Goal: Communication & Community: Answer question/provide support

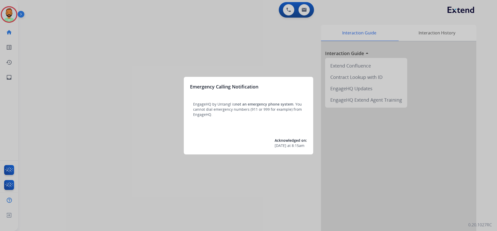
click at [40, 33] on div at bounding box center [248, 115] width 497 height 231
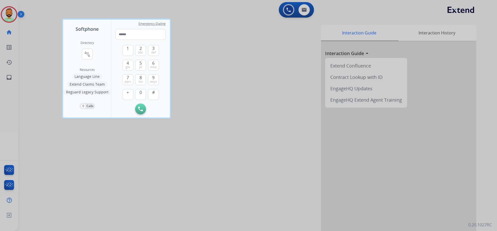
click at [40, 33] on div at bounding box center [248, 115] width 497 height 231
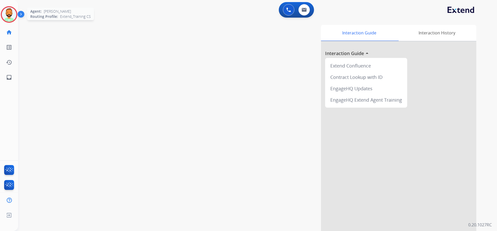
click at [13, 13] on img at bounding box center [9, 14] width 15 height 15
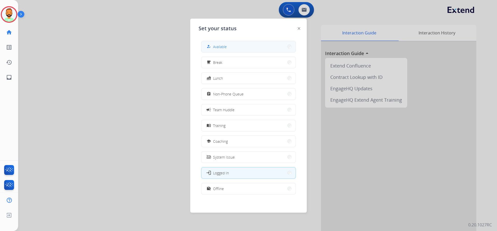
click at [211, 43] on button "how_to_reg Available" at bounding box center [249, 46] width 94 height 11
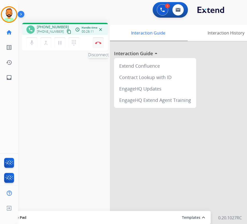
click at [100, 41] on button "Disconnect" at bounding box center [98, 42] width 11 height 11
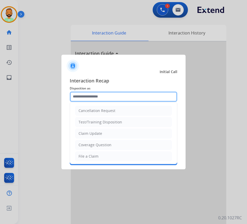
click at [111, 95] on input "text" at bounding box center [123, 96] width 107 height 10
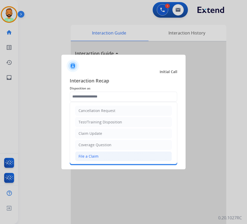
click at [109, 157] on li "File a Claim" at bounding box center [123, 156] width 97 height 10
type input "**********"
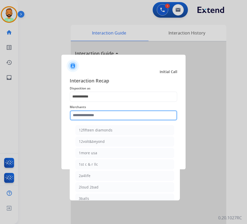
click at [106, 118] on input "text" at bounding box center [123, 115] width 107 height 10
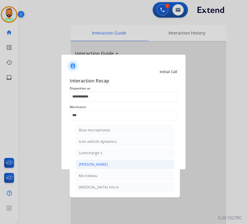
click at [109, 162] on li "Michaels" at bounding box center [124, 164] width 99 height 10
type input "********"
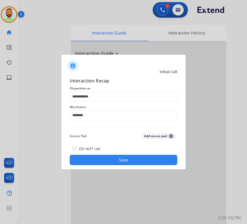
click at [118, 159] on button "Save" at bounding box center [123, 160] width 107 height 10
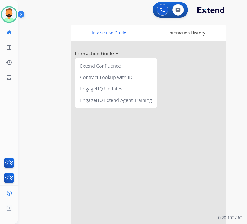
click at [166, 123] on div at bounding box center [148, 137] width 155 height 193
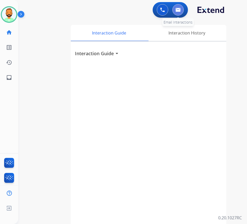
click at [180, 7] on button at bounding box center [177, 9] width 11 height 11
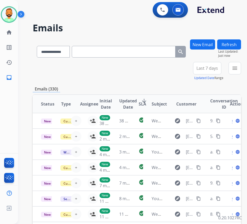
click at [213, 67] on span "Last 7 days" at bounding box center [206, 68] width 21 height 2
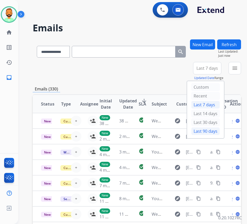
click at [211, 131] on div "Last 90 days" at bounding box center [205, 131] width 28 height 8
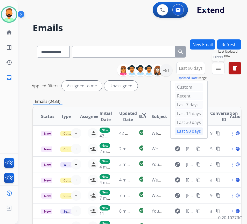
click at [221, 68] on mat-icon "menu" at bounding box center [218, 68] width 6 height 6
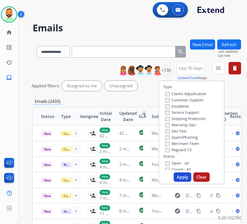
click at [191, 99] on label "Customer Support" at bounding box center [184, 99] width 38 height 5
click at [191, 118] on label "Shipping Protection" at bounding box center [185, 118] width 40 height 5
click at [186, 149] on label "Reguard CS" at bounding box center [178, 149] width 26 height 5
click at [185, 161] on label "Open - All" at bounding box center [177, 163] width 24 height 5
click at [187, 180] on button "Apply" at bounding box center [183, 176] width 18 height 9
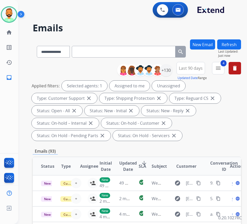
click at [173, 81] on div "Unassigned" at bounding box center [168, 86] width 33 height 10
click at [172, 67] on div "+130" at bounding box center [166, 70] width 12 height 12
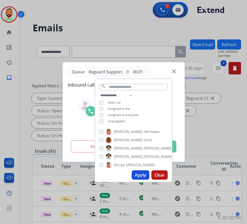
click at [127, 114] on span "Assigned to everyone" at bounding box center [122, 115] width 31 height 4
click at [125, 119] on span "Unassigned" at bounding box center [115, 121] width 17 height 4
click at [204, 137] on div at bounding box center [123, 112] width 247 height 224
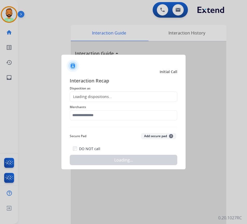
click at [100, 43] on div at bounding box center [123, 112] width 247 height 224
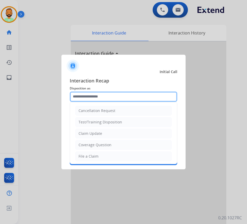
click at [120, 94] on input "text" at bounding box center [123, 96] width 107 height 10
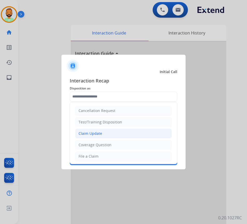
click at [123, 135] on li "Claim Update" at bounding box center [123, 133] width 97 height 10
type input "**********"
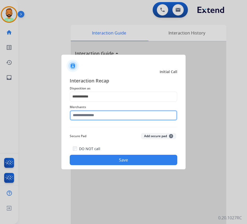
click at [119, 113] on input "text" at bounding box center [123, 115] width 107 height 10
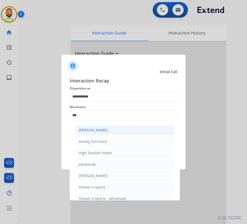
click at [136, 130] on li "Ashley - Reguard" at bounding box center [124, 130] width 99 height 10
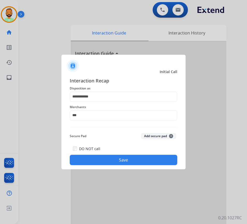
type input "**********"
click at [145, 160] on button "Save" at bounding box center [123, 160] width 107 height 10
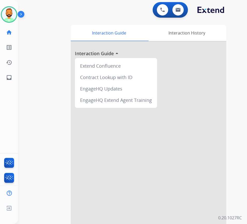
click at [47, 36] on div "swap_horiz Break voice bridge close_fullscreen Connect 3-Way Call merge_type Se…" at bounding box center [126, 127] width 216 height 216
click at [14, 19] on img at bounding box center [9, 14] width 15 height 15
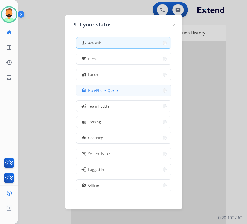
click at [109, 91] on span "Non-Phone Queue" at bounding box center [103, 90] width 31 height 5
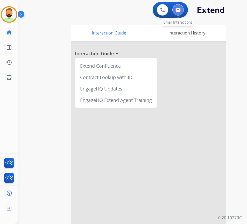
click at [180, 9] on img at bounding box center [177, 10] width 5 height 4
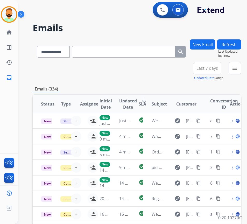
click at [220, 64] on button "Last 7 days" at bounding box center [207, 68] width 28 height 12
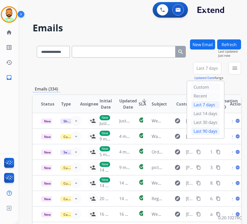
click at [212, 132] on div "Last 90 days" at bounding box center [205, 131] width 28 height 8
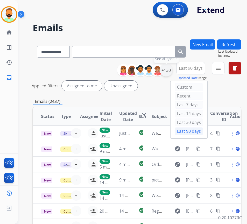
click at [170, 70] on div "+130" at bounding box center [166, 70] width 12 height 12
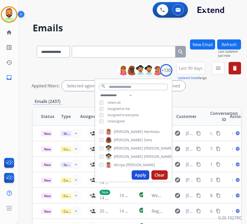
click at [125, 121] on span "Unassigned" at bounding box center [115, 121] width 17 height 4
click at [142, 176] on button "Apply" at bounding box center [141, 174] width 18 height 9
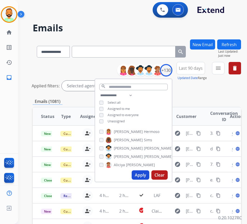
click at [222, 96] on div "**********" at bounding box center [137, 173] width 208 height 268
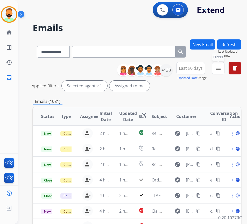
click at [221, 68] on button "menu Filters" at bounding box center [218, 68] width 12 height 12
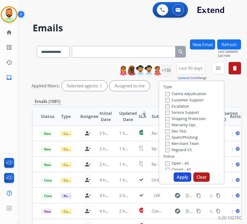
click at [190, 100] on label "Customer Support" at bounding box center [184, 99] width 38 height 5
click at [187, 118] on label "Shipping Protection" at bounding box center [185, 118] width 40 height 5
click at [186, 150] on label "Reguard CS" at bounding box center [178, 149] width 26 height 5
click at [186, 162] on label "Open - All" at bounding box center [177, 163] width 24 height 5
click at [188, 178] on button "Apply" at bounding box center [183, 176] width 18 height 9
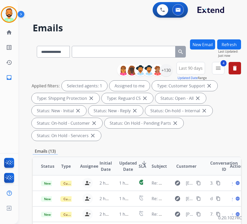
click at [144, 163] on span "SLA" at bounding box center [143, 166] width 8 height 6
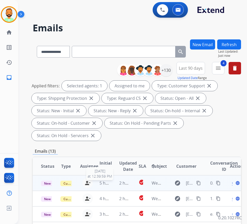
click at [110, 184] on span "5 hours ago" at bounding box center [110, 183] width 23 height 6
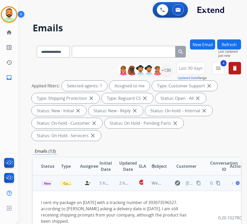
click at [235, 183] on span "Open" at bounding box center [237, 183] width 11 height 6
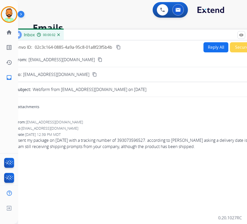
drag, startPoint x: 157, startPoint y: 36, endPoint x: 191, endPoint y: 34, distance: 34.0
click at [191, 34] on div "Inbox 00:00:02" at bounding box center [138, 35] width 259 height 11
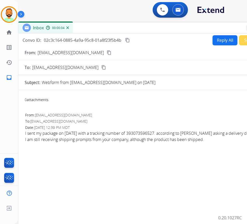
drag, startPoint x: 160, startPoint y: 35, endPoint x: 168, endPoint y: 28, distance: 10.8
click at [168, 28] on div "Inbox 00:00:04" at bounding box center [147, 28] width 259 height 11
click at [106, 53] on mat-icon "content_copy" at bounding box center [108, 52] width 5 height 5
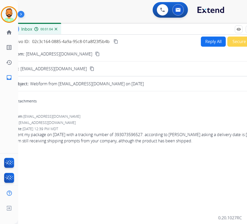
drag, startPoint x: 185, startPoint y: 30, endPoint x: 174, endPoint y: 32, distance: 11.5
click at [174, 32] on div "Inbox 00:01:04" at bounding box center [136, 29] width 259 height 11
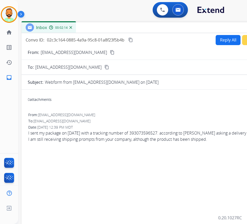
drag, startPoint x: 169, startPoint y: 28, endPoint x: 184, endPoint y: 26, distance: 15.1
click at [184, 26] on div "Inbox 00:02:14" at bounding box center [150, 27] width 259 height 11
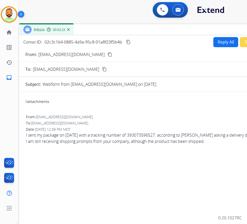
drag, startPoint x: 148, startPoint y: 27, endPoint x: 146, endPoint y: 29, distance: 3.1
click at [146, 29] on div "Inbox 00:02:22" at bounding box center [148, 29] width 259 height 11
click at [214, 41] on button "Reply All" at bounding box center [225, 42] width 25 height 10
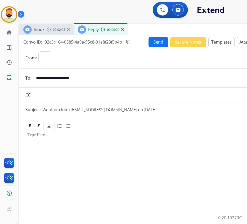
select select "**********"
click at [223, 40] on button "Templates" at bounding box center [221, 42] width 26 height 10
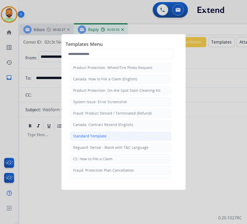
click at [114, 137] on li "Standard Template" at bounding box center [121, 136] width 102 height 10
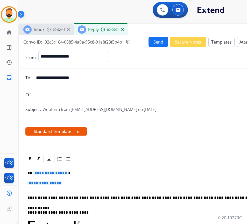
click at [104, 182] on p "**********" at bounding box center [148, 186] width 242 height 10
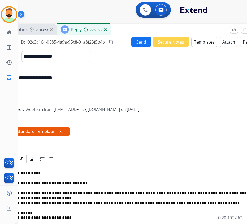
scroll to position [0, 18]
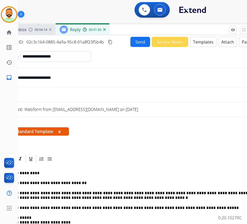
click at [142, 43] on button "Send" at bounding box center [140, 42] width 20 height 10
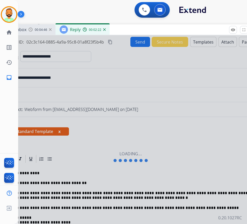
click at [125, 142] on div at bounding box center [130, 156] width 259 height 243
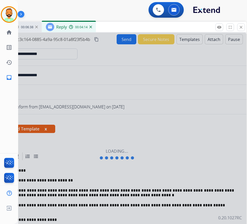
scroll to position [0, 1]
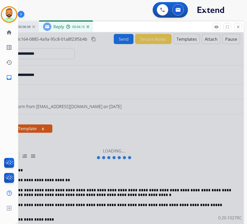
drag, startPoint x: 183, startPoint y: 28, endPoint x: 149, endPoint y: 25, distance: 34.8
click at [149, 25] on div "Inbox 00:06:39 Reply 00:04:15" at bounding box center [113, 26] width 259 height 11
click at [239, 28] on mat-icon "close" at bounding box center [238, 27] width 5 height 5
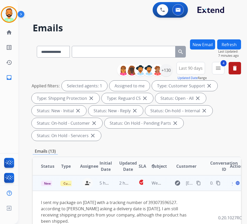
click at [234, 184] on div "Open language" at bounding box center [235, 183] width 11 height 6
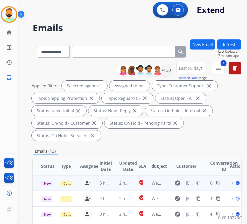
click at [233, 183] on div "Open language" at bounding box center [235, 183] width 11 height 6
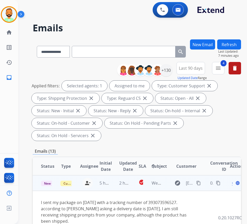
click at [234, 183] on span "Open" at bounding box center [237, 183] width 11 height 6
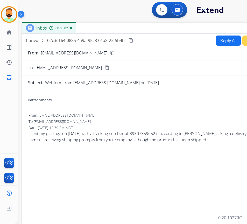
drag, startPoint x: 77, startPoint y: 37, endPoint x: 125, endPoint y: 28, distance: 48.0
click at [125, 28] on div "Inbox 00:00:02" at bounding box center [151, 28] width 259 height 11
click at [218, 40] on button "Reply All" at bounding box center [228, 40] width 25 height 10
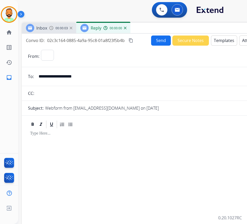
select select "**********"
click at [221, 44] on button "Templates" at bounding box center [224, 40] width 26 height 10
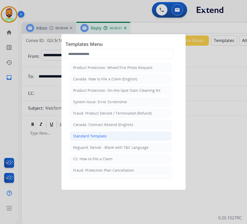
click at [108, 139] on li "Standard Template" at bounding box center [121, 136] width 102 height 10
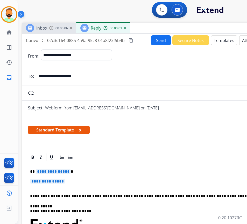
click at [79, 170] on p "**********" at bounding box center [149, 171] width 238 height 5
click at [88, 180] on p "**********" at bounding box center [151, 184] width 242 height 10
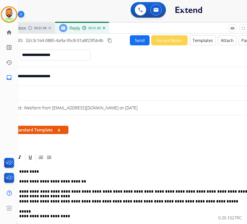
scroll to position [0, 17]
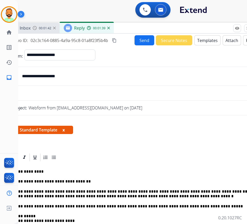
click at [139, 41] on button "Send" at bounding box center [144, 40] width 20 height 10
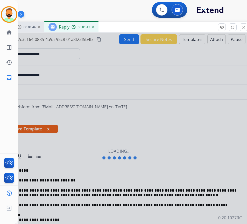
scroll to position [0, 1]
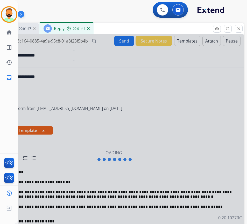
drag, startPoint x: 190, startPoint y: 27, endPoint x: 152, endPoint y: 27, distance: 37.6
click at [152, 27] on div "Inbox 00:01:47 Reply 00:01:44" at bounding box center [114, 28] width 259 height 11
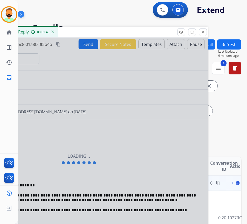
drag, startPoint x: 193, startPoint y: 30, endPoint x: 158, endPoint y: 34, distance: 35.9
click at [158, 34] on div "Inbox 00:01:48 Reply 00:01:45" at bounding box center [78, 32] width 259 height 11
click at [157, 193] on div at bounding box center [78, 159] width 259 height 243
drag, startPoint x: 93, startPoint y: 200, endPoint x: 45, endPoint y: 200, distance: 47.9
click at [45, 200] on div at bounding box center [78, 159] width 259 height 243
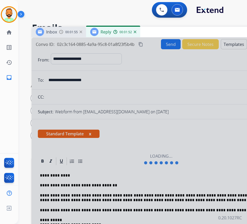
drag, startPoint x: 117, startPoint y: 29, endPoint x: 200, endPoint y: 29, distance: 82.9
click at [200, 29] on div "Inbox 00:01:55 Reply 00:01:52" at bounding box center [161, 32] width 259 height 11
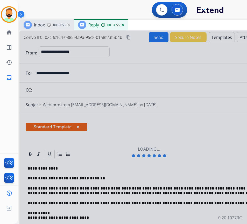
drag, startPoint x: 167, startPoint y: 34, endPoint x: 154, endPoint y: 27, distance: 14.0
click at [154, 27] on div "Inbox 00:01:58 Reply 00:01:55" at bounding box center [148, 25] width 259 height 11
click at [83, 169] on div at bounding box center [148, 152] width 259 height 243
drag, startPoint x: 26, startPoint y: 188, endPoint x: 73, endPoint y: 205, distance: 50.5
click at [72, 206] on div at bounding box center [148, 152] width 259 height 243
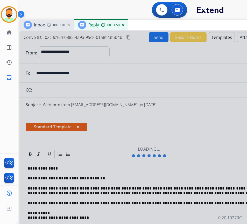
click at [172, 191] on div at bounding box center [148, 152] width 259 height 243
click at [160, 191] on div at bounding box center [148, 152] width 259 height 243
click at [125, 179] on div at bounding box center [148, 152] width 259 height 243
click at [118, 173] on div at bounding box center [148, 152] width 259 height 243
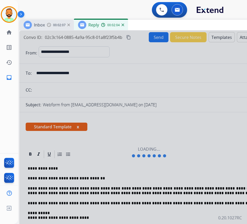
click at [81, 190] on div at bounding box center [148, 152] width 259 height 243
click at [89, 190] on div at bounding box center [148, 152] width 259 height 243
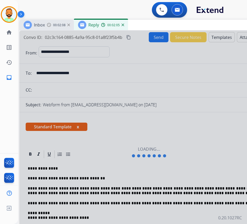
click at [89, 190] on div at bounding box center [148, 152] width 259 height 243
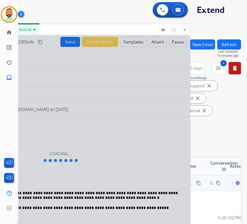
drag, startPoint x: 189, startPoint y: 29, endPoint x: 75, endPoint y: 40, distance: 113.7
click at [75, 35] on div "Inbox 00:02:11 Reply 00:02:08" at bounding box center [60, 29] width 259 height 11
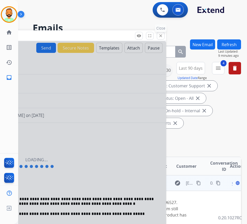
click at [161, 35] on mat-icon "close" at bounding box center [160, 35] width 5 height 5
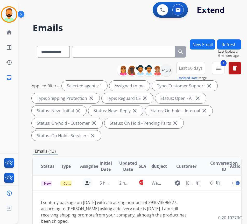
click at [207, 45] on button "New Email" at bounding box center [202, 44] width 25 height 10
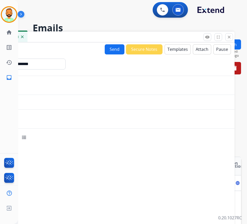
click at [171, 49] on button "Templates" at bounding box center [177, 49] width 26 height 10
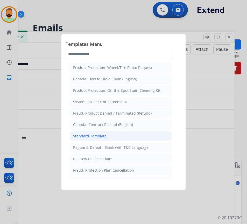
click at [110, 135] on li "Standard Template" at bounding box center [121, 136] width 102 height 10
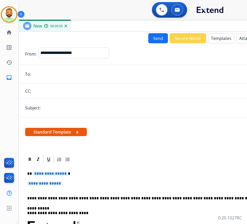
drag, startPoint x: 103, startPoint y: 36, endPoint x: 147, endPoint y: 25, distance: 45.4
click at [147, 25] on div "New 00:00:05" at bounding box center [148, 26] width 259 height 11
click at [56, 73] on input "email" at bounding box center [151, 74] width 239 height 10
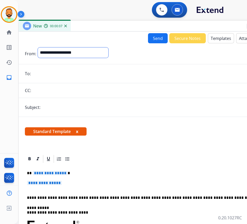
click at [72, 51] on select "**********" at bounding box center [73, 52] width 70 height 10
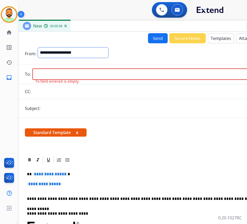
select select "**********"
click at [38, 47] on select "**********" at bounding box center [73, 52] width 70 height 10
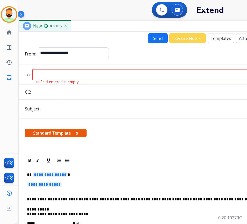
paste input "**********"
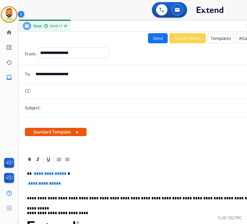
type input "**********"
click at [67, 109] on input "text" at bounding box center [156, 108] width 229 height 10
type input "**********"
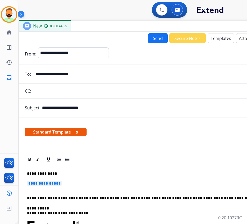
click at [84, 183] on p "**********" at bounding box center [148, 186] width 242 height 10
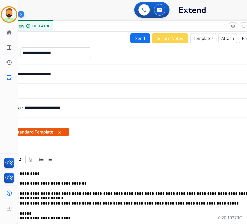
scroll to position [0, 11]
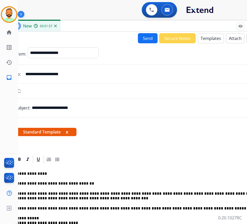
click at [140, 37] on button "Send" at bounding box center [148, 38] width 20 height 10
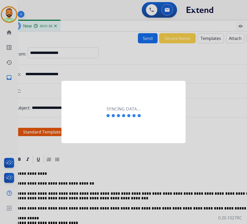
scroll to position [0, 1]
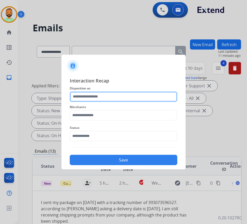
click at [102, 93] on input "text" at bounding box center [123, 96] width 107 height 10
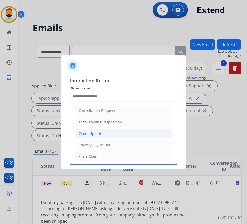
click at [95, 135] on div "Claim Update" at bounding box center [90, 133] width 24 height 5
type input "**********"
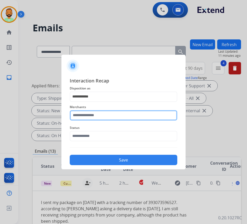
click at [96, 116] on input "text" at bounding box center [123, 115] width 107 height 10
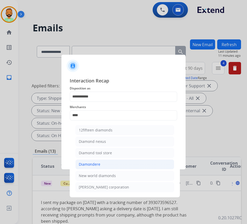
click at [112, 165] on li "Diamondere" at bounding box center [124, 164] width 99 height 10
type input "**********"
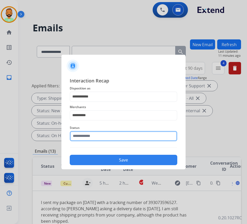
click at [120, 137] on input "text" at bounding box center [123, 136] width 107 height 10
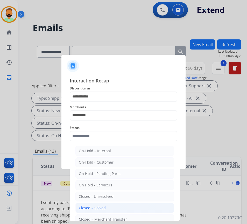
click at [119, 207] on li "Closed – Solved" at bounding box center [124, 208] width 99 height 10
type input "**********"
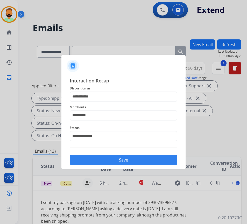
click at [129, 158] on button "Save" at bounding box center [123, 160] width 107 height 10
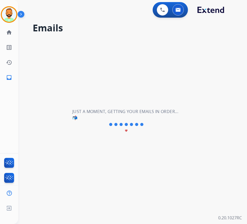
scroll to position [0, 0]
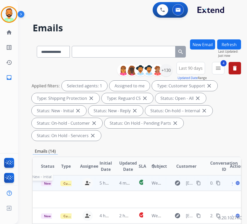
click at [49, 182] on span "New - Initial" at bounding box center [53, 183] width 24 height 5
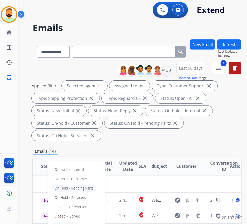
scroll to position [22, 0]
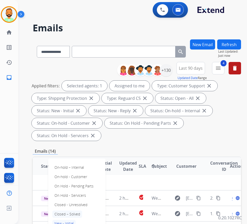
click at [78, 210] on p "Closed – Solved" at bounding box center [67, 213] width 30 height 7
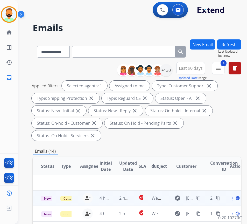
scroll to position [0, 0]
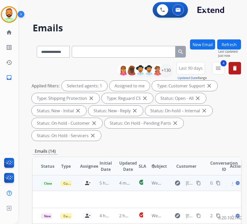
click at [235, 183] on div "Open language" at bounding box center [235, 183] width 11 height 6
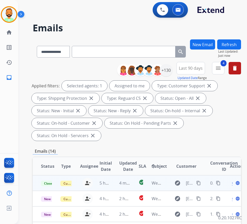
click at [235, 184] on div "Open language" at bounding box center [235, 183] width 11 height 6
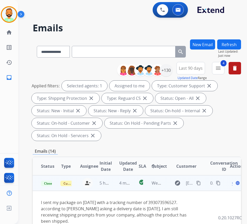
click at [234, 184] on span "Open" at bounding box center [237, 183] width 11 height 6
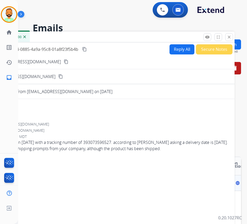
click at [204, 47] on button "Secure Notes" at bounding box center [214, 49] width 37 height 10
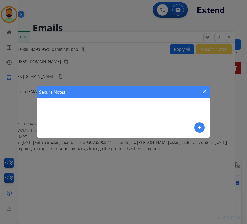
click at [197, 129] on mat-icon "add" at bounding box center [199, 127] width 6 height 6
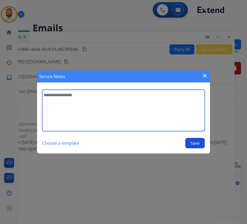
click at [167, 118] on textarea at bounding box center [123, 110] width 162 height 41
type textarea "**********"
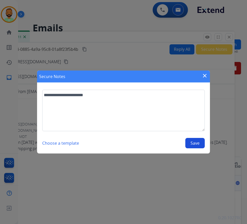
click at [198, 139] on button "Save" at bounding box center [194, 143] width 19 height 10
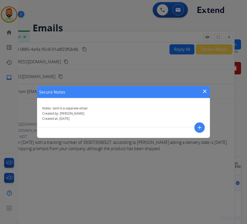
click at [205, 91] on mat-icon "close" at bounding box center [205, 91] width 6 height 6
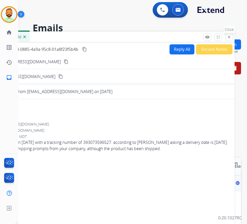
click at [229, 37] on mat-icon "close" at bounding box center [229, 37] width 5 height 5
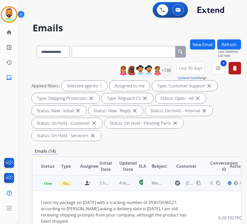
click at [238, 47] on button "Refresh" at bounding box center [229, 44] width 24 height 10
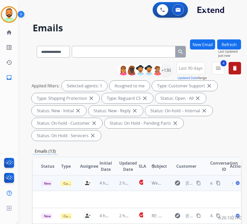
click at [117, 182] on td "2 hours ago" at bounding box center [120, 183] width 19 height 16
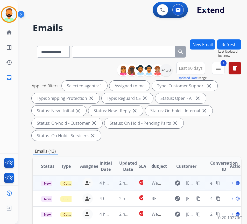
click at [118, 184] on td "2 hours ago" at bounding box center [120, 183] width 19 height 16
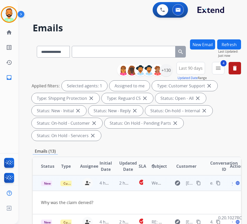
click at [201, 182] on mat-icon "content_copy" at bounding box center [198, 183] width 5 height 5
click at [234, 184] on span "Open" at bounding box center [237, 183] width 11 height 6
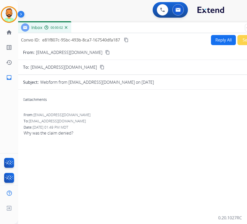
drag, startPoint x: 142, startPoint y: 38, endPoint x: 184, endPoint y: 29, distance: 42.5
click at [184, 29] on div "Inbox 00:00:02" at bounding box center [146, 27] width 259 height 11
click at [217, 40] on button "Reply All" at bounding box center [223, 40] width 25 height 10
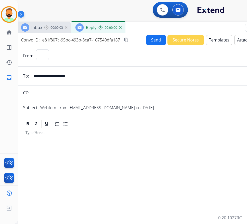
click at [217, 41] on button "Templates" at bounding box center [219, 40] width 26 height 10
select select "**********"
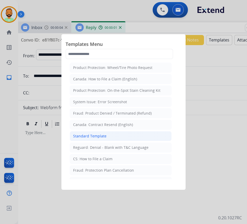
click at [119, 140] on li "Standard Template" at bounding box center [121, 136] width 102 height 10
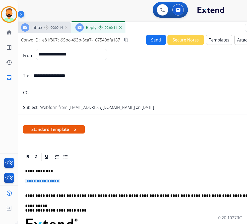
click at [110, 181] on p "**********" at bounding box center [146, 183] width 242 height 10
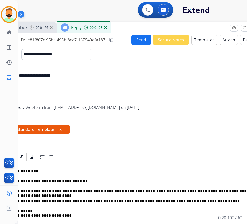
scroll to position [0, 11]
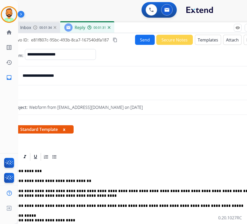
click at [141, 36] on button "Send" at bounding box center [145, 40] width 20 height 10
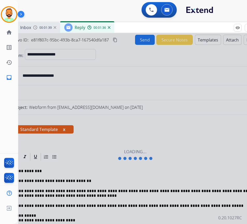
click at [48, 192] on div at bounding box center [135, 154] width 259 height 243
click at [49, 193] on div at bounding box center [135, 154] width 259 height 243
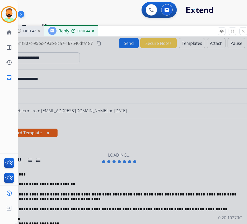
scroll to position [0, 1]
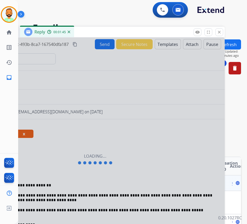
drag, startPoint x: 203, startPoint y: 26, endPoint x: 160, endPoint y: 30, distance: 42.9
click at [153, 31] on div "Inbox 00:01:48 Reply 00:01:45" at bounding box center [95, 32] width 259 height 11
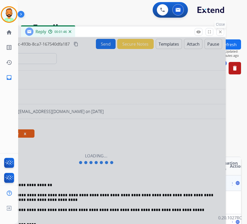
click at [217, 31] on button "close Close" at bounding box center [220, 32] width 8 height 8
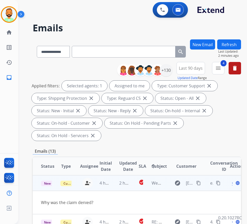
click at [199, 185] on mat-icon "content_copy" at bounding box center [198, 183] width 5 height 5
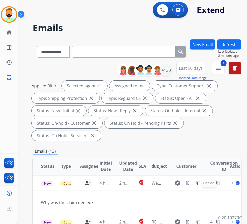
click at [205, 46] on button "New Email" at bounding box center [202, 44] width 25 height 10
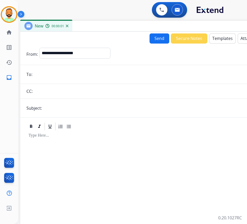
drag, startPoint x: 78, startPoint y: 38, endPoint x: 119, endPoint y: 29, distance: 42.4
click at [123, 27] on div "New 00:00:01" at bounding box center [149, 26] width 259 height 11
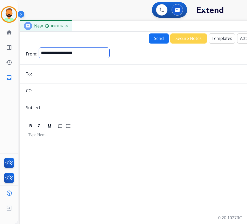
click at [86, 53] on select "**********" at bounding box center [74, 53] width 70 height 10
select select "**********"
click at [39, 48] on select "**********" at bounding box center [74, 53] width 70 height 10
paste input "**********"
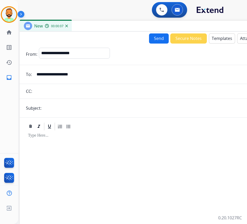
type input "**********"
click at [85, 109] on input "text" at bounding box center [157, 108] width 229 height 10
type input "**********"
click at [91, 143] on div at bounding box center [149, 200] width 247 height 139
click at [218, 40] on button "Templates" at bounding box center [222, 38] width 26 height 10
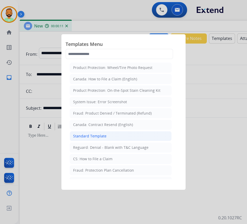
click at [112, 137] on li "Standard Template" at bounding box center [121, 136] width 102 height 10
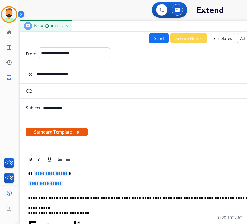
scroll to position [42, 0]
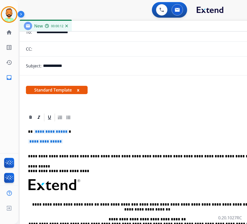
click at [107, 137] on div "**********" at bounding box center [149, 197] width 247 height 150
click at [109, 128] on div "**********" at bounding box center [149, 197] width 247 height 150
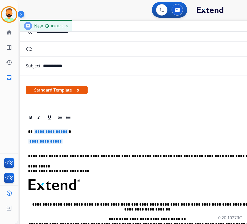
click at [109, 131] on p "**********" at bounding box center [147, 131] width 238 height 5
click at [111, 141] on p "**********" at bounding box center [149, 144] width 242 height 10
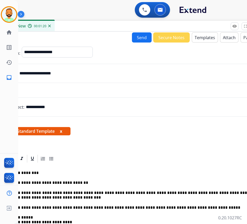
scroll to position [0, 0]
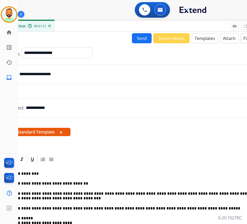
click at [133, 32] on div "**********" at bounding box center [132, 152] width 259 height 241
click at [134, 35] on button "Send" at bounding box center [142, 38] width 20 height 10
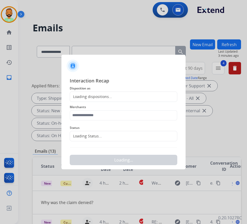
scroll to position [0, 1]
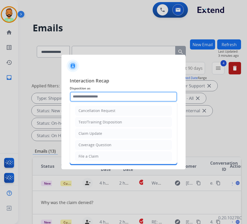
click at [111, 96] on input "text" at bounding box center [123, 96] width 107 height 10
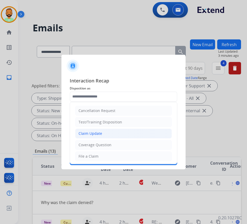
click at [113, 131] on li "Claim Update" at bounding box center [123, 133] width 97 height 10
type input "**********"
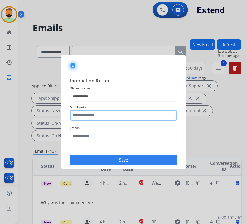
click at [106, 118] on input "text" at bounding box center [123, 115] width 107 height 10
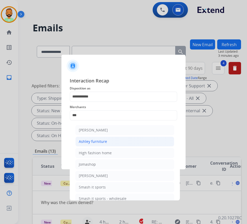
click at [102, 144] on li "Ashley furniture" at bounding box center [124, 142] width 99 height 10
type input "**********"
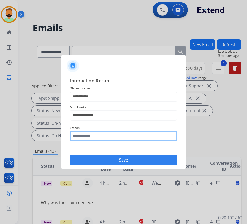
click at [109, 137] on input "text" at bounding box center [123, 136] width 107 height 10
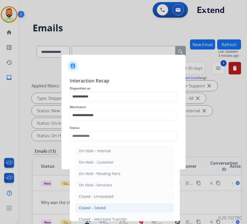
click at [116, 209] on li "Closed – Solved" at bounding box center [124, 208] width 99 height 10
type input "**********"
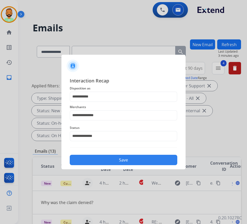
click at [119, 157] on button "Save" at bounding box center [123, 160] width 107 height 10
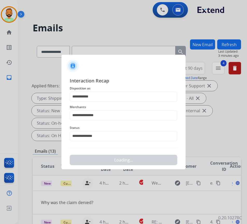
scroll to position [0, 0]
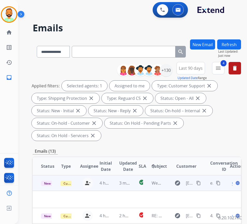
click at [235, 184] on span "Open" at bounding box center [237, 183] width 11 height 6
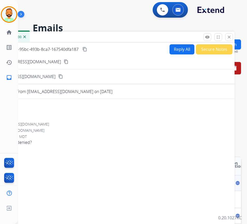
click at [203, 46] on button "Secure Notes" at bounding box center [214, 49] width 37 height 10
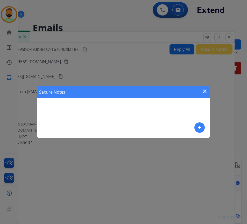
click at [197, 125] on mat-icon "add" at bounding box center [199, 127] width 6 height 6
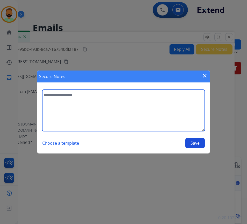
click at [156, 116] on textarea at bounding box center [123, 110] width 162 height 41
type textarea "**********"
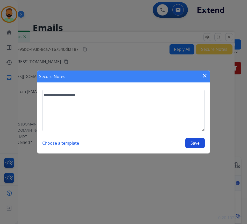
click at [186, 139] on button "Save" at bounding box center [194, 143] width 19 height 10
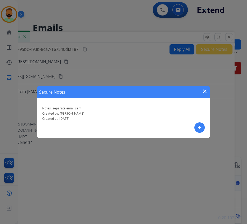
click at [206, 92] on mat-icon "close" at bounding box center [205, 91] width 6 height 6
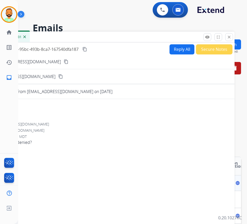
drag, startPoint x: 118, startPoint y: 37, endPoint x: 63, endPoint y: 37, distance: 54.9
click at [63, 37] on div "Inbox 00:00:01" at bounding box center [104, 37] width 259 height 11
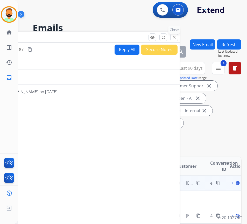
click at [175, 36] on mat-icon "close" at bounding box center [174, 37] width 5 height 5
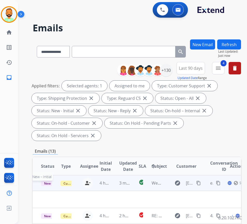
click at [48, 184] on span "New - Initial" at bounding box center [53, 183] width 24 height 5
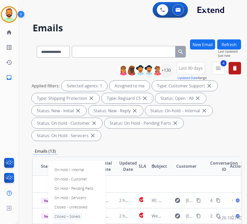
scroll to position [22, 0]
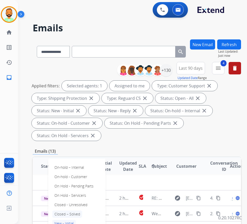
click at [73, 210] on p "Closed – Solved" at bounding box center [67, 213] width 30 height 7
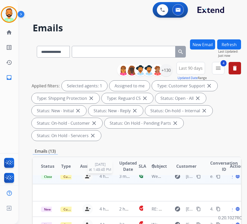
scroll to position [0, 0]
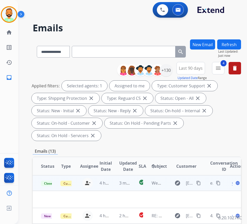
click at [240, 44] on button "Refresh" at bounding box center [229, 44] width 24 height 10
click at [117, 184] on td "2 hours ago" at bounding box center [120, 183] width 19 height 16
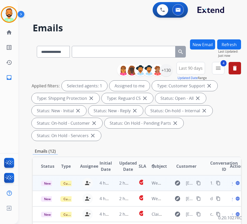
click at [112, 183] on td "2 hours ago" at bounding box center [120, 183] width 19 height 16
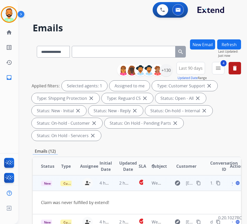
click at [201, 183] on mat-icon "content_copy" at bounding box center [198, 183] width 5 height 5
click at [235, 184] on div "Open language" at bounding box center [235, 183] width 11 height 6
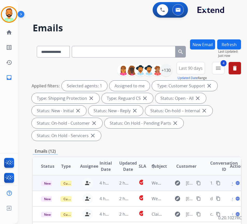
click at [200, 185] on mat-icon "content_copy" at bounding box center [198, 183] width 5 height 5
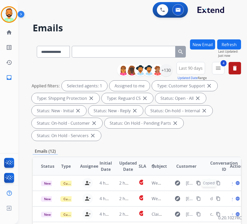
click at [206, 43] on button "New Email" at bounding box center [202, 44] width 25 height 10
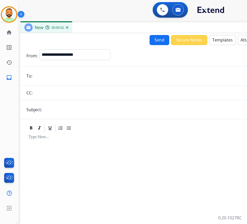
drag, startPoint x: 48, startPoint y: 37, endPoint x: 91, endPoint y: 30, distance: 43.0
click at [93, 27] on div "New 00:00:02" at bounding box center [149, 27] width 259 height 11
click at [79, 50] on select "**********" at bounding box center [74, 54] width 70 height 10
select select "**********"
click at [39, 49] on select "**********" at bounding box center [74, 54] width 70 height 10
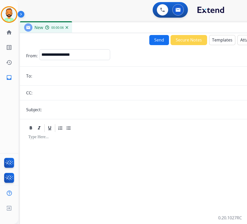
drag, startPoint x: 63, startPoint y: 70, endPoint x: 55, endPoint y: 76, distance: 9.8
paste input "**********"
type input "**********"
click at [68, 106] on input "text" at bounding box center [157, 109] width 229 height 10
type input "******"
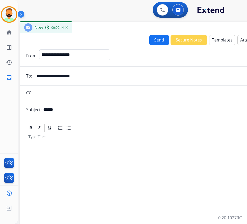
click at [39, 146] on div at bounding box center [149, 202] width 247 height 139
click at [221, 40] on button "Templates" at bounding box center [222, 40] width 26 height 10
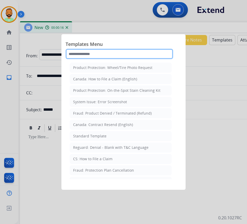
click at [116, 52] on input "text" at bounding box center [119, 54] width 107 height 10
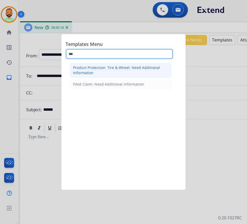
type input "***"
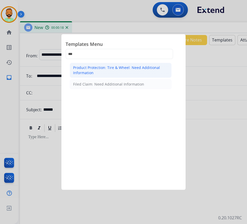
click at [117, 67] on div "Product Protection: Tire & Wheel: Need Additional Information" at bounding box center [120, 70] width 95 height 10
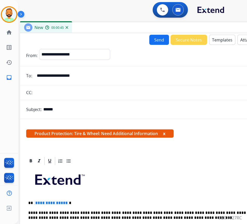
click at [215, 38] on button "Templates" at bounding box center [222, 40] width 26 height 10
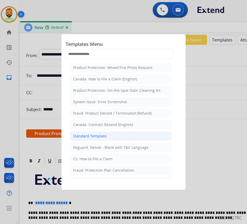
click at [138, 134] on li "Standard Template" at bounding box center [121, 136] width 102 height 10
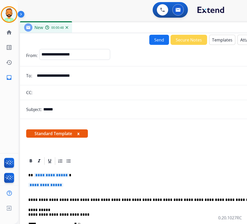
click at [104, 173] on p "**********" at bounding box center [147, 175] width 238 height 5
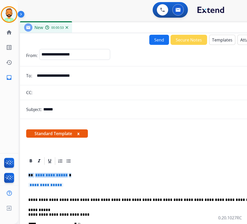
click at [104, 173] on p "**********" at bounding box center [147, 175] width 238 height 5
click at [103, 173] on p "**********" at bounding box center [147, 175] width 238 height 5
click at [104, 185] on p "**********" at bounding box center [147, 188] width 238 height 10
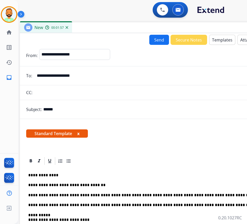
click at [156, 40] on button "Send" at bounding box center [159, 40] width 20 height 10
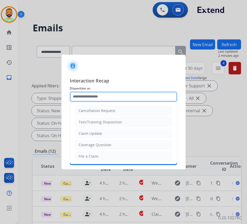
click at [87, 98] on input "text" at bounding box center [123, 96] width 107 height 10
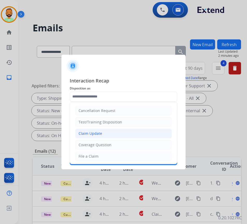
click at [96, 133] on div "Claim Update" at bounding box center [90, 133] width 24 height 5
type input "**********"
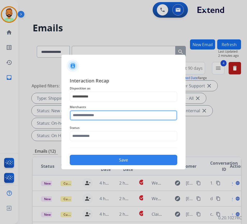
click at [100, 119] on input "text" at bounding box center [123, 115] width 107 height 10
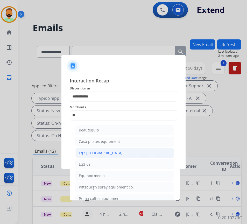
click at [114, 151] on li "Eq3 canada" at bounding box center [124, 153] width 99 height 10
type input "**********"
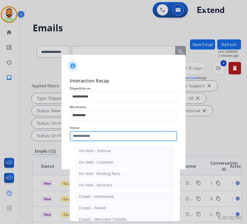
click at [113, 135] on input "text" at bounding box center [123, 136] width 107 height 10
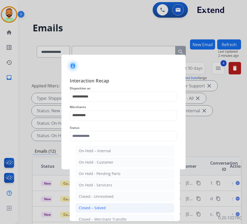
click at [111, 206] on li "Closed – Solved" at bounding box center [124, 208] width 99 height 10
type input "**********"
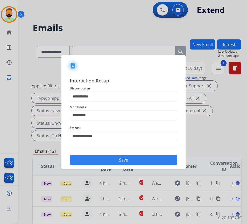
click at [114, 163] on button "Save" at bounding box center [123, 160] width 107 height 10
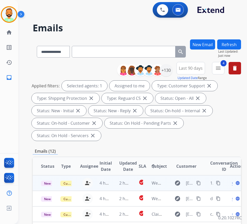
click at [114, 185] on td "2 hours ago" at bounding box center [120, 183] width 19 height 16
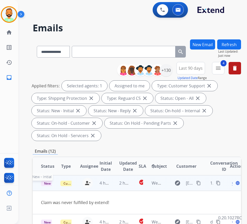
click at [49, 181] on span "New - Initial" at bounding box center [53, 183] width 24 height 5
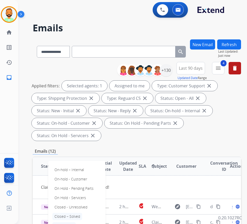
scroll to position [28, 0]
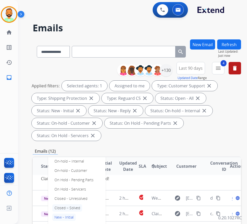
click at [73, 204] on p "Closed – Solved" at bounding box center [67, 207] width 30 height 7
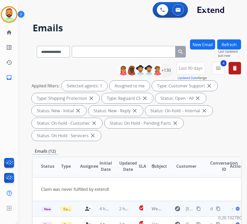
scroll to position [0, 0]
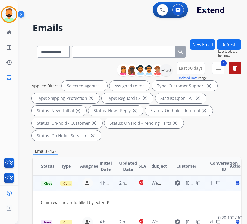
click at [234, 183] on span "Open" at bounding box center [237, 183] width 11 height 6
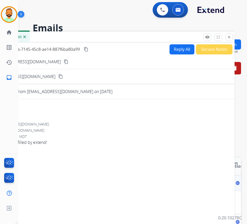
click at [203, 46] on button "Secure Notes" at bounding box center [214, 49] width 37 height 10
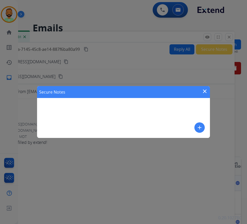
click at [171, 112] on div "Secure Notes close add" at bounding box center [123, 112] width 173 height 52
click at [200, 128] on mat-icon "add" at bounding box center [199, 127] width 6 height 6
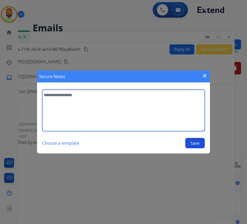
click at [172, 122] on textarea at bounding box center [123, 110] width 162 height 41
type textarea "**********"
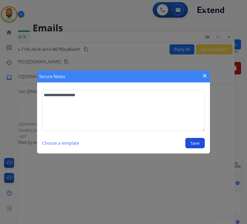
click at [194, 147] on button "Save" at bounding box center [194, 143] width 19 height 10
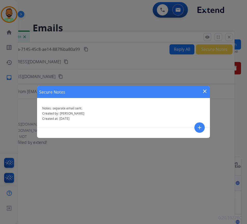
click at [205, 91] on mat-icon "close" at bounding box center [205, 91] width 6 height 6
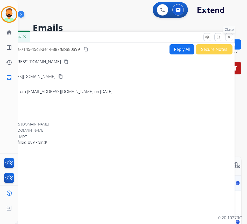
click at [231, 40] on button "close Close" at bounding box center [229, 37] width 8 height 8
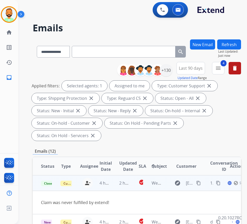
click at [224, 45] on button "Refresh" at bounding box center [229, 44] width 24 height 10
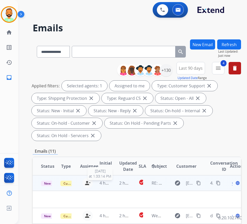
click at [111, 182] on span "4 hours ago" at bounding box center [110, 183] width 23 height 6
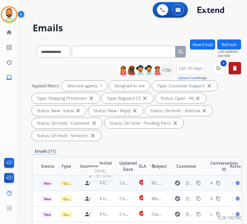
click at [111, 182] on span "4 hours ago" at bounding box center [110, 183] width 23 height 6
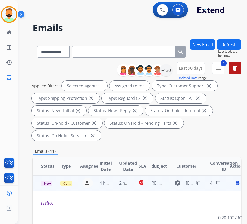
click at [234, 183] on span "Open" at bounding box center [237, 183] width 11 height 6
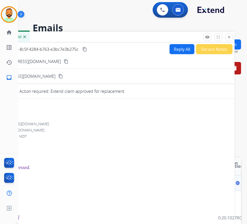
click at [214, 46] on button "Secure Notes" at bounding box center [214, 49] width 37 height 10
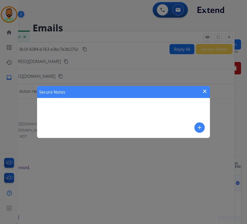
click at [198, 130] on mat-icon "add" at bounding box center [199, 127] width 6 height 6
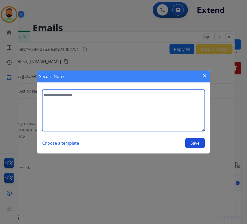
click at [178, 120] on textarea at bounding box center [123, 110] width 162 height 41
type textarea "**********"
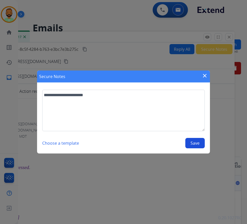
click at [192, 146] on button "Save" at bounding box center [194, 143] width 19 height 10
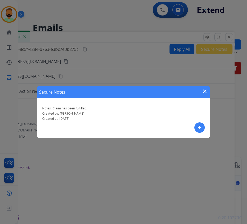
click at [205, 89] on mat-icon "close" at bounding box center [205, 91] width 6 height 6
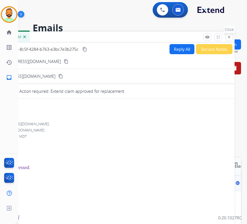
click at [229, 38] on mat-icon "close" at bounding box center [229, 37] width 5 height 5
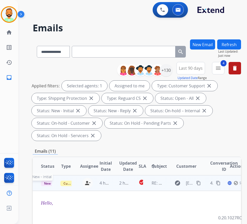
click at [49, 183] on span "New - Initial" at bounding box center [53, 183] width 24 height 5
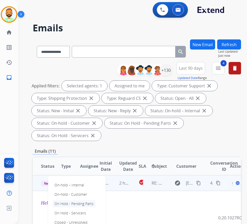
scroll to position [52, 0]
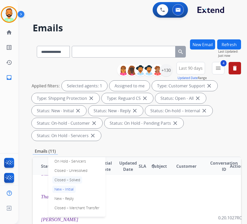
click at [76, 180] on p "Closed – Solved" at bounding box center [67, 179] width 30 height 7
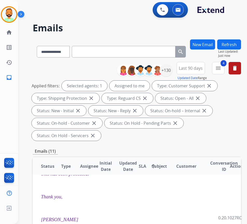
click at [235, 45] on button "Refresh" at bounding box center [229, 44] width 24 height 10
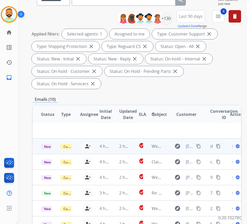
click at [113, 144] on td "2 hours ago" at bounding box center [120, 146] width 19 height 16
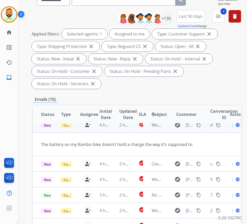
scroll to position [16, 0]
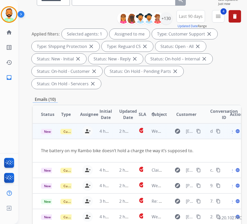
click at [201, 131] on mat-icon "content_copy" at bounding box center [198, 131] width 5 height 5
click at [234, 133] on span "Open" at bounding box center [237, 131] width 11 height 6
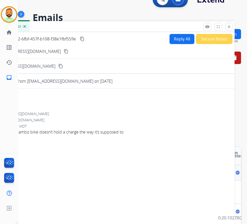
scroll to position [0, 0]
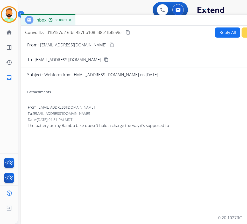
drag, startPoint x: 90, startPoint y: 40, endPoint x: 134, endPoint y: 23, distance: 47.0
click at [134, 23] on div "Inbox 00:00:03" at bounding box center [150, 20] width 259 height 11
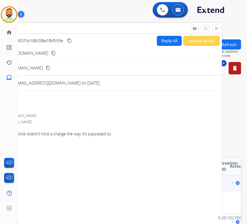
drag, startPoint x: 185, startPoint y: 21, endPoint x: 128, endPoint y: 29, distance: 57.6
click at [128, 29] on div "Inbox 00:00:40" at bounding box center [92, 28] width 259 height 11
click at [216, 30] on mat-icon "close" at bounding box center [216, 28] width 5 height 5
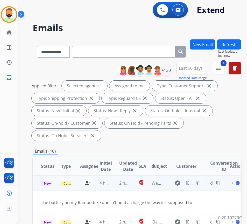
click at [105, 199] on div "The battery on my Rambo bike doesn’t hold a charge the way it’s supposed to." at bounding box center [117, 202] width 153 height 6
click at [51, 183] on span "New - Initial" at bounding box center [53, 183] width 24 height 5
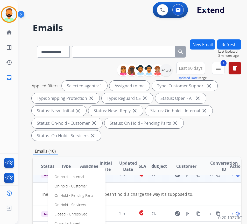
click at [83, 220] on div "On-hold – Internal On-hold - Customer On Hold - Pending Parts On Hold - Service…" at bounding box center [76, 214] width 57 height 92
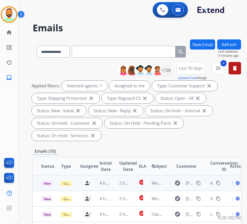
click at [118, 183] on td "2 hours ago" at bounding box center [120, 183] width 19 height 16
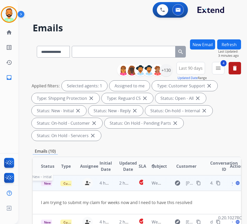
click at [45, 183] on span "New - Initial" at bounding box center [53, 183] width 24 height 5
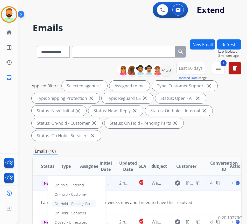
scroll to position [26, 0]
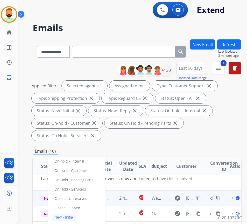
click at [129, 190] on td "2 hours ago" at bounding box center [120, 198] width 19 height 16
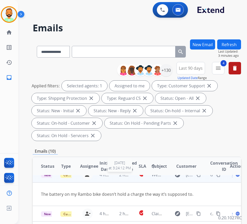
scroll to position [16, 0]
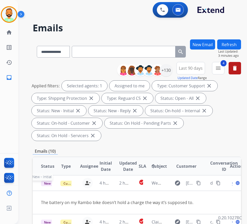
click at [46, 184] on span "New - Initial" at bounding box center [53, 183] width 24 height 5
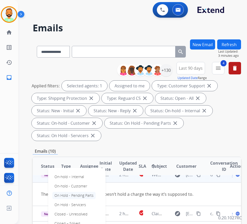
scroll to position [28, 0]
click at [76, 220] on p "Closed – Solved" at bounding box center [67, 223] width 30 height 7
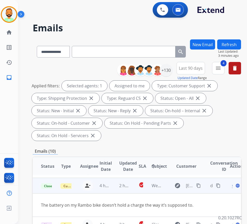
scroll to position [0, 0]
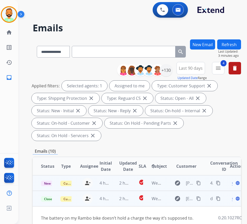
click at [117, 182] on td "2 hours ago" at bounding box center [120, 183] width 19 height 16
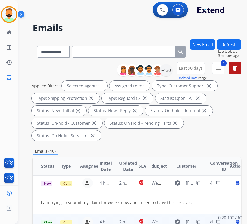
drag, startPoint x: 236, startPoint y: 36, endPoint x: 235, endPoint y: 44, distance: 7.8
click at [236, 37] on div "**********" at bounding box center [132, 112] width 229 height 224
click at [234, 48] on button "Refresh" at bounding box center [229, 44] width 24 height 10
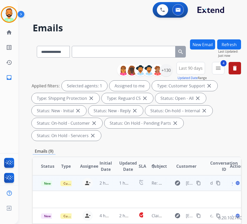
click at [118, 188] on td "1 hour ago" at bounding box center [120, 183] width 19 height 16
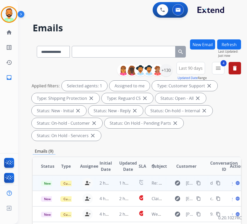
click at [118, 188] on td "1 hour ago" at bounding box center [120, 183] width 19 height 16
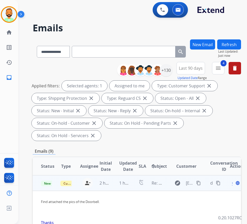
click at [135, 185] on td "alarm" at bounding box center [136, 183] width 13 height 16
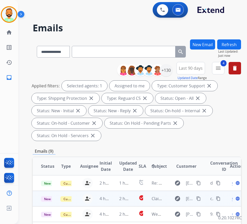
click at [114, 200] on td "2 hours ago" at bounding box center [120, 199] width 19 height 16
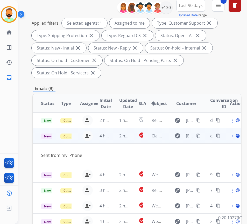
scroll to position [55, 0]
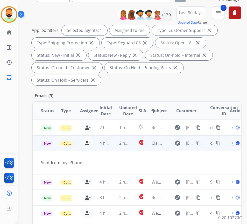
click at [114, 145] on td "2 hours ago" at bounding box center [120, 143] width 19 height 16
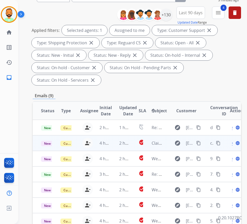
click at [114, 145] on td "2 hours ago" at bounding box center [120, 143] width 19 height 16
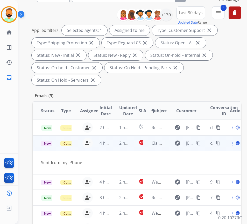
scroll to position [12, 0]
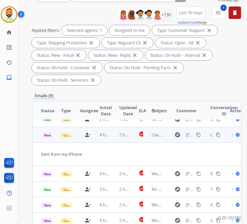
click at [234, 132] on span "Open" at bounding box center [237, 135] width 11 height 6
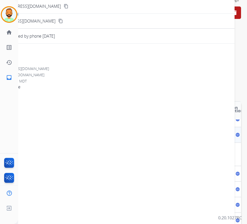
scroll to position [0, 0]
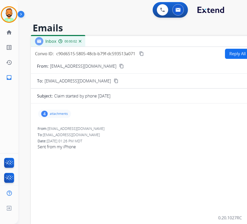
drag, startPoint x: 70, startPoint y: 37, endPoint x: 113, endPoint y: 65, distance: 50.8
click at [125, 41] on div "Inbox 00:00:02" at bounding box center [160, 41] width 259 height 11
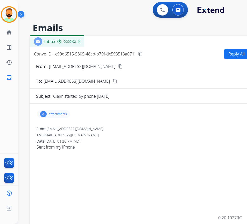
click at [62, 112] on p "attachments" at bounding box center [58, 114] width 18 height 4
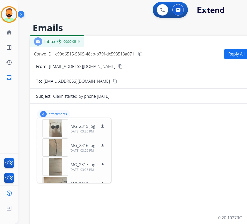
click at [118, 67] on mat-icon "content_copy" at bounding box center [120, 66] width 5 height 5
click at [58, 123] on div at bounding box center [55, 128] width 26 height 18
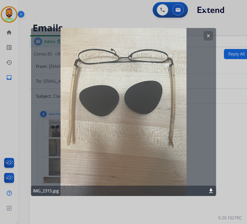
click at [208, 39] on button "clear" at bounding box center [208, 35] width 9 height 9
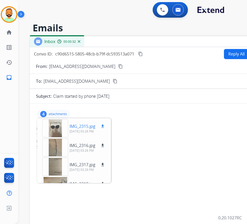
click at [102, 126] on mat-icon "download" at bounding box center [102, 126] width 5 height 5
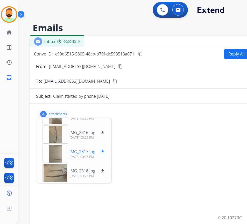
click at [55, 153] on div at bounding box center [55, 154] width 26 height 18
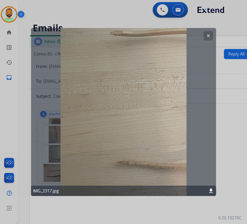
click at [210, 38] on mat-icon "clear" at bounding box center [208, 35] width 5 height 5
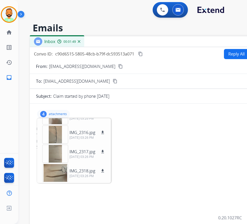
click at [126, 41] on div "Inbox 00:01:49" at bounding box center [159, 41] width 259 height 11
click at [58, 112] on p "attachments" at bounding box center [58, 114] width 18 height 4
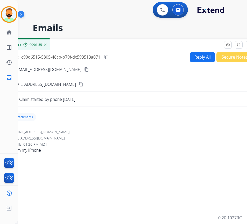
drag, startPoint x: 213, startPoint y: 40, endPoint x: 178, endPoint y: 43, distance: 34.6
click at [178, 43] on div "Inbox 00:01:55" at bounding box center [125, 44] width 259 height 11
click at [204, 60] on button "Reply All" at bounding box center [201, 57] width 25 height 10
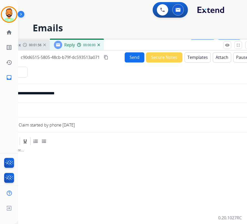
select select "**********"
click at [202, 59] on button "Templates" at bounding box center [197, 57] width 26 height 10
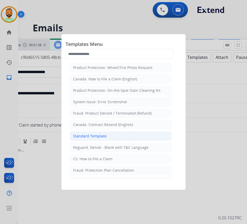
click at [104, 136] on div "Standard Template" at bounding box center [89, 135] width 33 height 5
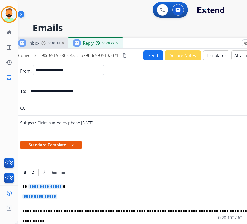
drag, startPoint x: 110, startPoint y: 45, endPoint x: 128, endPoint y: 43, distance: 18.7
click at [128, 43] on div "Inbox 00:02:18 Reply 00:00:22" at bounding box center [143, 43] width 259 height 11
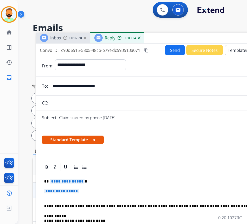
drag, startPoint x: 135, startPoint y: 46, endPoint x: 157, endPoint y: 41, distance: 22.4
click at [157, 41] on div "Inbox 00:02:20 Reply 00:00:24" at bounding box center [165, 38] width 259 height 11
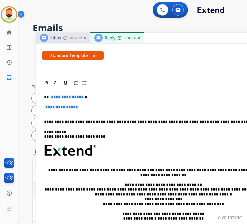
scroll to position [85, 0]
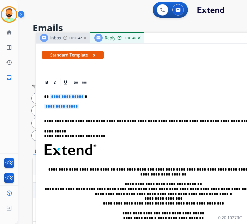
click at [94, 94] on p "**********" at bounding box center [163, 96] width 238 height 5
click at [106, 104] on p "**********" at bounding box center [165, 109] width 242 height 10
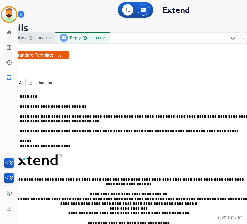
scroll to position [0, 0]
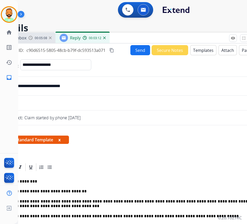
click at [134, 51] on button "Send" at bounding box center [140, 50] width 20 height 10
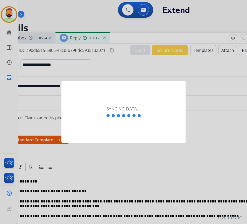
scroll to position [0, 1]
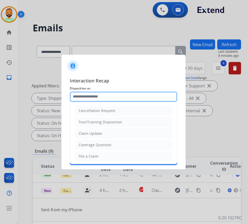
click at [120, 102] on div "Cancellation Request Test/Training Disposition Claim Update Coverage Question F…" at bounding box center [123, 96] width 107 height 10
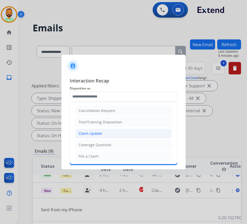
click at [95, 128] on li "Claim Update" at bounding box center [123, 133] width 97 height 10
type input "**********"
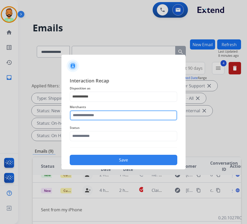
click at [103, 116] on input "text" at bounding box center [123, 115] width 107 height 10
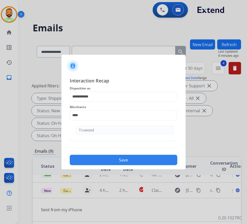
click at [104, 137] on ul "Truwood" at bounding box center [125, 132] width 102 height 18
click at [106, 130] on li "Truwood" at bounding box center [124, 130] width 99 height 10
type input "*******"
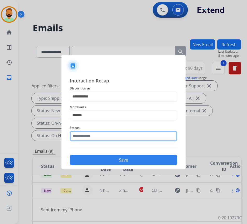
click at [109, 135] on input "text" at bounding box center [123, 136] width 107 height 10
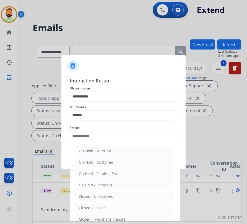
click at [112, 202] on ul "On-Hold – Internal On-Hold - Customer On Hold - Pending Parts On Hold - Service…" at bounding box center [125, 197] width 102 height 109
click at [112, 208] on li "Closed – Solved" at bounding box center [124, 208] width 99 height 10
type input "**********"
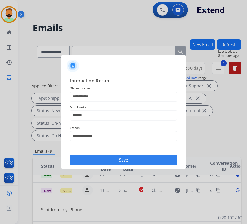
click at [118, 157] on button "Save" at bounding box center [123, 160] width 107 height 10
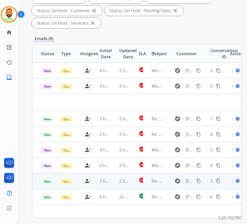
scroll to position [104, 0]
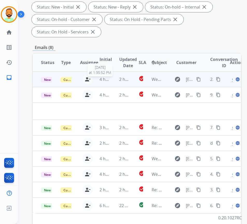
click at [109, 80] on span "4 hours ago" at bounding box center [110, 79] width 23 height 6
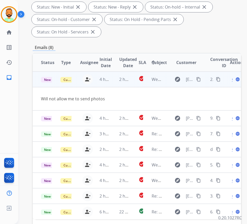
click at [235, 81] on div "Open language" at bounding box center [235, 79] width 11 height 6
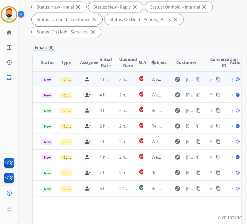
click at [234, 81] on span "Open" at bounding box center [237, 79] width 11 height 6
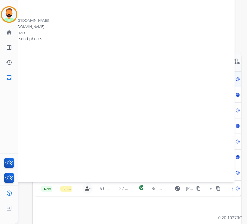
scroll to position [0, 0]
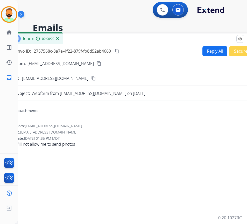
drag, startPoint x: 118, startPoint y: 37, endPoint x: 129, endPoint y: 37, distance: 10.9
click at [129, 37] on div "Inbox 00:00:02" at bounding box center [137, 38] width 259 height 11
click at [210, 50] on button "Reply All" at bounding box center [214, 51] width 25 height 10
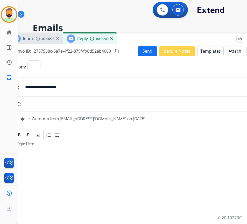
select select "**********"
click at [206, 49] on button "Templates" at bounding box center [210, 51] width 26 height 10
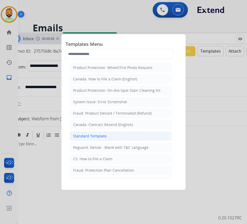
click at [105, 135] on li "Standard Template" at bounding box center [121, 136] width 102 height 10
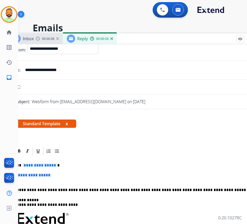
scroll to position [26, 0]
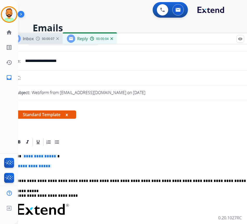
click at [112, 153] on div "**********" at bounding box center [138, 223] width 247 height 153
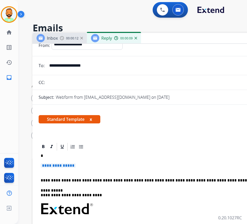
drag, startPoint x: 166, startPoint y: 39, endPoint x: 190, endPoint y: 38, distance: 24.6
click at [190, 38] on div "Inbox 00:00:12 Reply 00:00:09" at bounding box center [161, 38] width 259 height 11
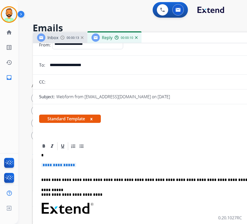
click at [127, 156] on p "*" at bounding box center [160, 155] width 238 height 5
click at [90, 164] on p "**********" at bounding box center [162, 168] width 242 height 10
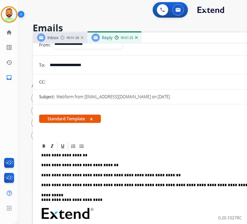
scroll to position [0, 0]
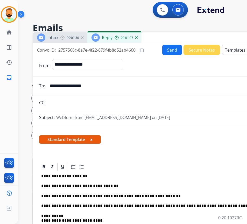
click at [168, 49] on button "Send" at bounding box center [172, 50] width 20 height 10
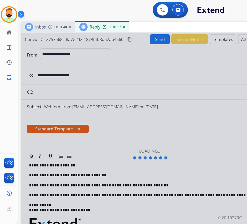
drag, startPoint x: 181, startPoint y: 37, endPoint x: 169, endPoint y: 26, distance: 16.2
click at [169, 26] on div "Inbox 00:01:40 Reply 00:01:37" at bounding box center [150, 27] width 259 height 11
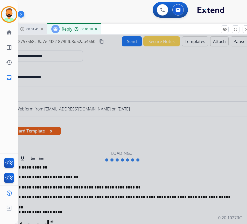
drag, startPoint x: 212, startPoint y: 29, endPoint x: 179, endPoint y: 31, distance: 32.7
click at [181, 31] on div "Inbox 00:01:41 Reply 00:01:38" at bounding box center [122, 29] width 259 height 11
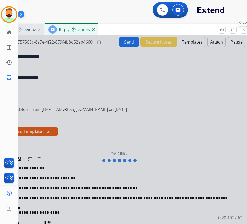
click at [241, 30] on mat-icon "close" at bounding box center [243, 29] width 5 height 5
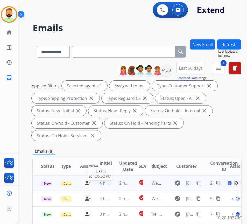
click at [111, 184] on span "4 hours ago" at bounding box center [110, 183] width 23 height 6
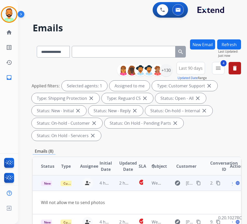
click at [200, 183] on mat-icon "content_copy" at bounding box center [198, 183] width 5 height 5
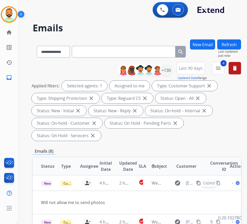
click at [206, 43] on button "New Email" at bounding box center [202, 44] width 25 height 10
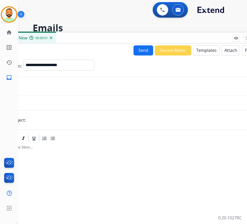
drag, startPoint x: 64, startPoint y: 36, endPoint x: 96, endPoint y: 35, distance: 31.3
click at [96, 35] on div "New 00:00:01" at bounding box center [133, 38] width 259 height 11
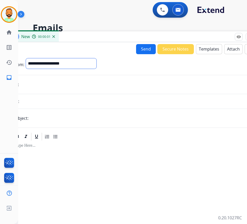
click at [91, 65] on select "**********" at bounding box center [61, 63] width 70 height 10
select select "**********"
click at [26, 58] on select "**********" at bounding box center [61, 63] width 70 height 10
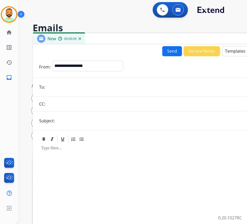
drag, startPoint x: 95, startPoint y: 37, endPoint x: 122, endPoint y: 38, distance: 27.5
click at [122, 38] on div "New 00:00:05" at bounding box center [162, 38] width 259 height 11
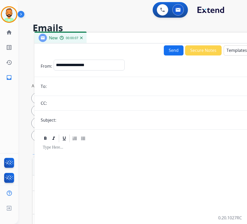
paste input "**********"
type input "**********"
click at [103, 118] on input "text" at bounding box center [172, 120] width 229 height 10
type input "******"
click at [94, 156] on div at bounding box center [164, 212] width 247 height 139
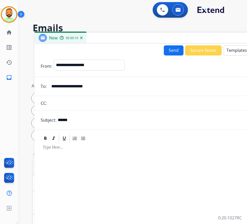
click at [232, 48] on button "Templates" at bounding box center [237, 50] width 26 height 10
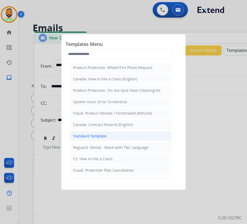
click at [135, 134] on li "Standard Template" at bounding box center [121, 136] width 102 height 10
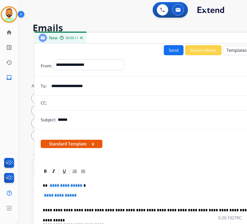
click at [140, 186] on p "**********" at bounding box center [162, 185] width 238 height 5
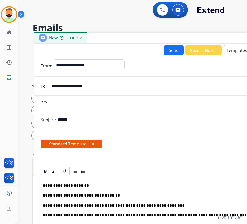
click at [166, 205] on p "**********" at bounding box center [162, 205] width 238 height 5
click at [167, 47] on button "Send" at bounding box center [174, 50] width 20 height 10
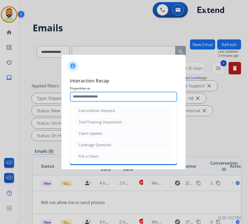
click at [123, 93] on input "text" at bounding box center [123, 96] width 107 height 10
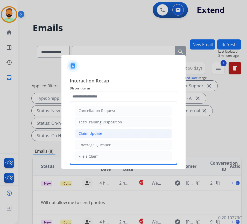
click at [120, 138] on li "Claim Update" at bounding box center [123, 133] width 97 height 10
type input "**********"
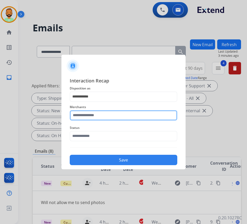
click at [115, 117] on input "text" at bounding box center [123, 115] width 107 height 10
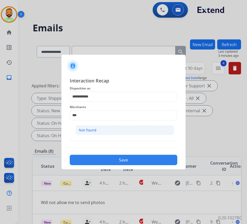
click at [117, 135] on li "Not found" at bounding box center [124, 130] width 99 height 10
type input "*********"
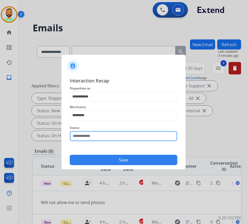
click at [117, 135] on input "text" at bounding box center [123, 136] width 107 height 10
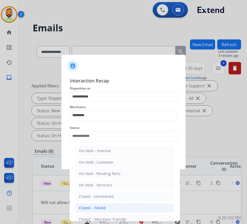
click at [123, 208] on li "Closed – Solved" at bounding box center [124, 208] width 99 height 10
type input "**********"
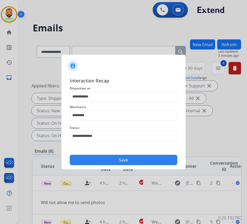
click at [134, 166] on div "**********" at bounding box center [123, 121] width 124 height 97
click at [137, 161] on button "Save" at bounding box center [123, 160] width 107 height 10
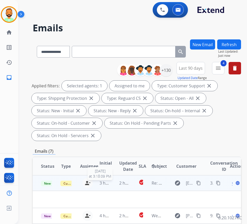
click at [111, 183] on span "3 hours ago" at bounding box center [110, 183] width 23 height 6
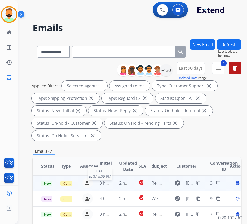
click at [111, 185] on span "3 hours ago" at bounding box center [110, 183] width 23 height 6
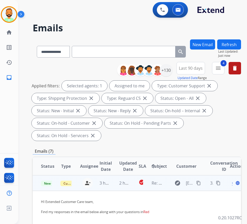
click at [116, 180] on td "2 hours ago" at bounding box center [120, 183] width 19 height 16
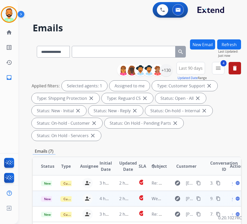
click at [116, 200] on td "2 hours ago" at bounding box center [120, 199] width 19 height 16
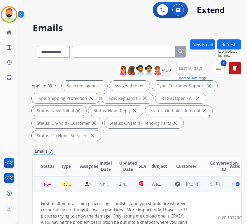
scroll to position [19, 0]
click at [115, 177] on td "2 hours ago" at bounding box center [120, 184] width 19 height 16
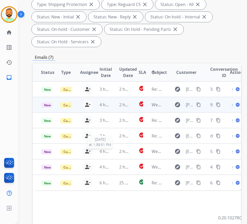
scroll to position [104, 0]
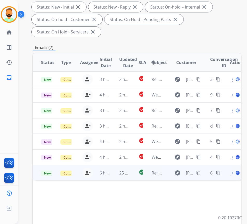
click at [109, 177] on td "6 hours ago" at bounding box center [100, 173] width 19 height 16
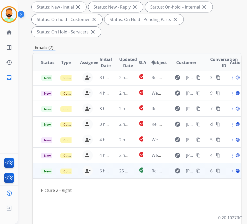
click at [113, 168] on td "25 minutes ago" at bounding box center [120, 171] width 19 height 16
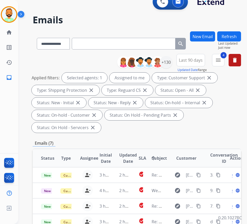
scroll to position [0, 0]
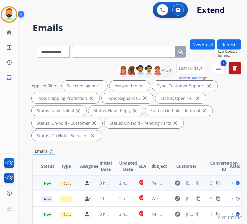
click at [112, 185] on td "2 hours ago" at bounding box center [120, 183] width 19 height 16
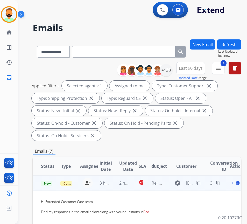
click at [109, 182] on span "3 hours ago" at bounding box center [110, 183] width 23 height 6
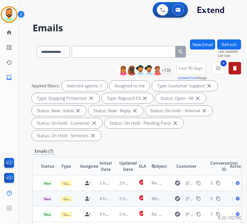
click at [114, 201] on td "2 hours ago" at bounding box center [120, 199] width 19 height 16
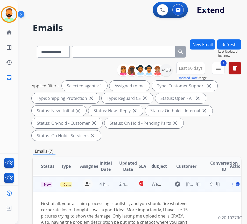
scroll to position [26, 0]
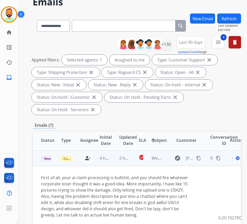
click at [200, 156] on mat-icon "content_copy" at bounding box center [198, 158] width 5 height 5
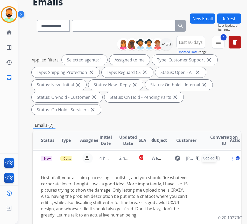
click at [208, 19] on button "New Email" at bounding box center [202, 18] width 25 height 10
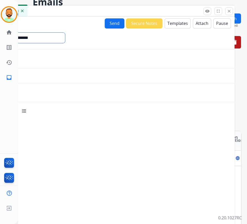
click at [58, 40] on select "**********" at bounding box center [30, 38] width 70 height 10
select select "**********"
click at [0, 33] on select "**********" at bounding box center [30, 38] width 70 height 10
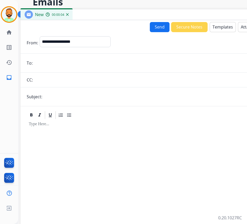
drag, startPoint x: 80, startPoint y: 9, endPoint x: 122, endPoint y: 13, distance: 42.5
click at [124, 13] on div "New 00:00:04" at bounding box center [149, 14] width 259 height 11
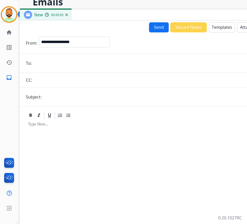
paste input "**********"
type input "**********"
click at [98, 96] on input "text" at bounding box center [157, 97] width 229 height 10
type input "******"
click at [89, 137] on div at bounding box center [149, 189] width 247 height 139
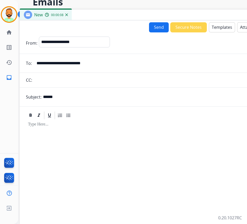
click at [217, 26] on button "Templates" at bounding box center [222, 27] width 26 height 10
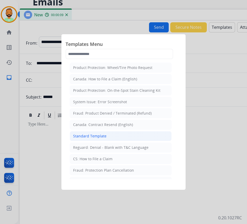
click at [133, 135] on li "Standard Template" at bounding box center [121, 136] width 102 height 10
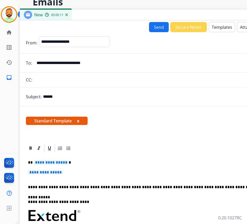
click at [97, 162] on p "**********" at bounding box center [147, 162] width 238 height 5
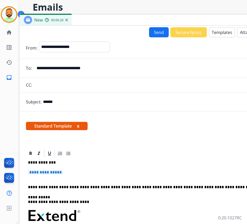
click at [100, 171] on p "**********" at bounding box center [149, 175] width 242 height 10
click at [100, 172] on p "**********" at bounding box center [149, 175] width 242 height 10
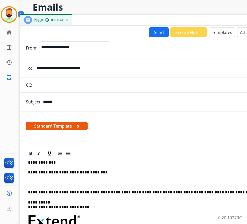
click at [73, 173] on p "**********" at bounding box center [147, 172] width 238 height 5
click at [53, 183] on p at bounding box center [149, 182] width 242 height 5
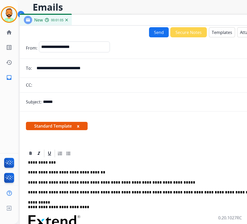
click at [149, 30] on button "Send" at bounding box center [159, 32] width 20 height 10
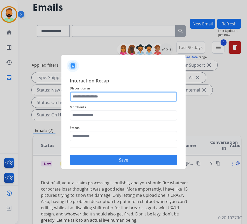
click at [131, 99] on input "text" at bounding box center [123, 96] width 107 height 10
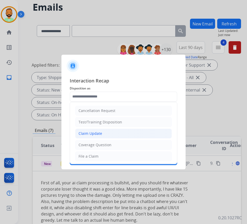
click at [132, 133] on li "Claim Update" at bounding box center [123, 133] width 97 height 10
type input "**********"
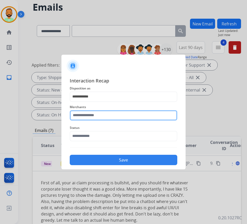
click at [129, 117] on input "text" at bounding box center [123, 115] width 107 height 10
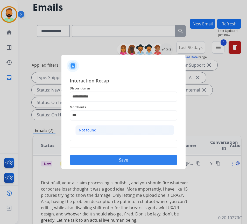
click at [129, 127] on li "Not found" at bounding box center [124, 130] width 99 height 10
type input "*********"
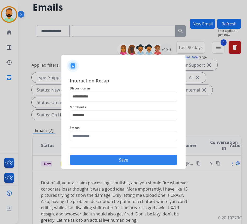
click at [134, 142] on div "Status" at bounding box center [123, 133] width 107 height 21
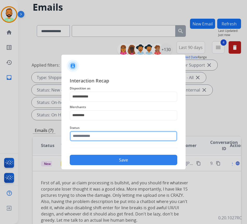
click at [135, 135] on input "text" at bounding box center [123, 136] width 107 height 10
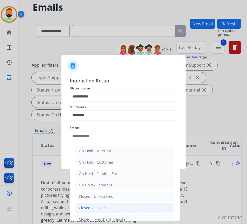
click at [139, 208] on li "Closed – Solved" at bounding box center [124, 208] width 99 height 10
type input "**********"
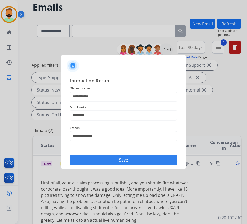
click at [136, 159] on button "Save" at bounding box center [123, 160] width 107 height 10
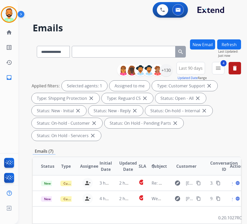
scroll to position [0, 0]
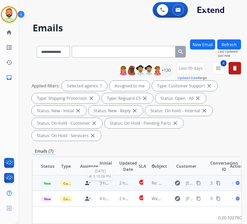
click at [111, 182] on span "3 hours ago" at bounding box center [110, 183] width 23 height 6
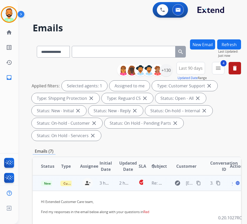
click at [113, 182] on td "2 hours ago" at bounding box center [120, 183] width 19 height 16
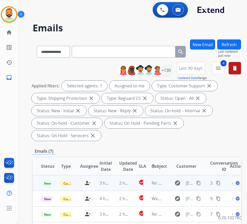
click at [113, 182] on td "2 hours ago" at bounding box center [120, 183] width 19 height 16
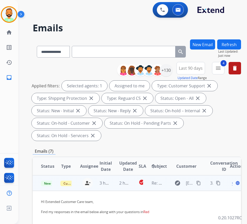
click at [234, 184] on span "Open" at bounding box center [237, 183] width 11 height 6
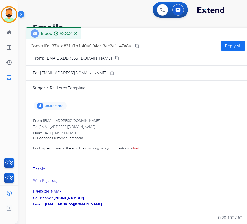
drag, startPoint x: 146, startPoint y: 41, endPoint x: 198, endPoint y: 38, distance: 51.9
click at [198, 38] on div "Inbox 00:00:01" at bounding box center [155, 33] width 259 height 11
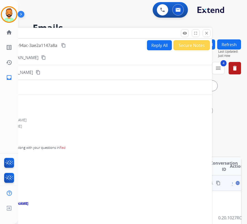
drag, startPoint x: 156, startPoint y: 32, endPoint x: 81, endPoint y: 32, distance: 74.9
click at [81, 32] on div "Inbox 00:00:05" at bounding box center [82, 33] width 259 height 11
click at [207, 35] on mat-icon "close" at bounding box center [206, 33] width 5 height 5
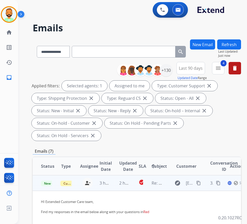
click at [112, 183] on td "2 hours ago" at bounding box center [120, 183] width 19 height 16
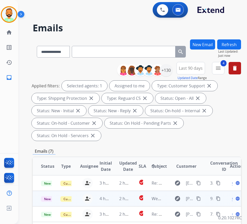
click at [118, 198] on td "2 hours ago" at bounding box center [120, 199] width 19 height 16
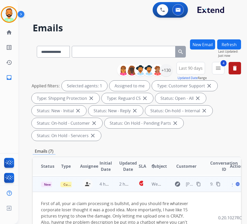
scroll to position [19, 0]
click at [47, 182] on span "New - Initial" at bounding box center [53, 184] width 24 height 5
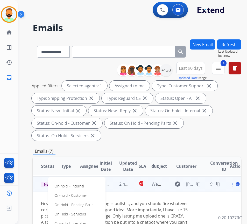
scroll to position [52, 0]
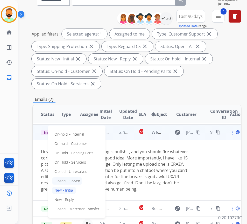
click at [72, 178] on p "Closed – Solved" at bounding box center [67, 180] width 30 height 7
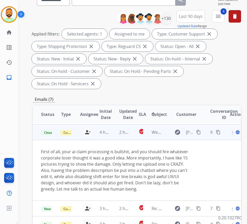
click at [235, 129] on div "Open language" at bounding box center [235, 132] width 11 height 6
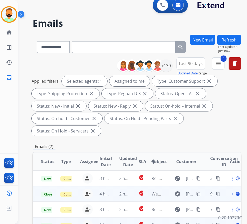
scroll to position [0, 0]
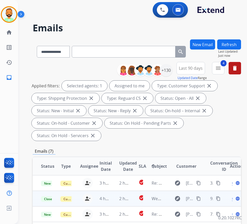
click at [234, 199] on span "Open" at bounding box center [237, 198] width 11 height 6
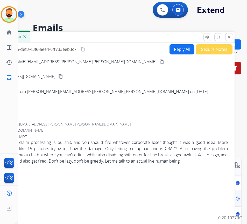
click at [203, 54] on button "Secure Notes" at bounding box center [214, 49] width 37 height 10
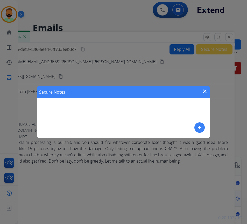
click at [199, 131] on button "add" at bounding box center [199, 127] width 10 height 10
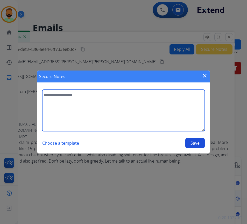
click at [163, 119] on textarea at bounding box center [123, 110] width 162 height 41
type textarea "**********"
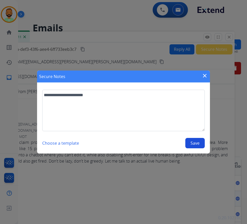
click at [192, 143] on button "Save" at bounding box center [194, 143] width 19 height 10
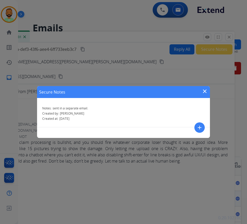
click at [205, 91] on mat-icon "close" at bounding box center [205, 91] width 6 height 6
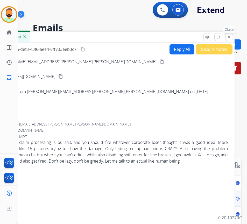
click at [229, 33] on p "Close" at bounding box center [229, 30] width 12 height 8
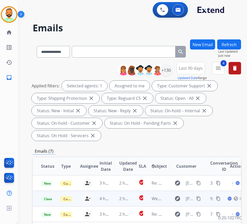
click at [231, 45] on button "Refresh" at bounding box center [229, 44] width 24 height 10
click at [114, 197] on td "2 hours ago" at bounding box center [120, 199] width 19 height 16
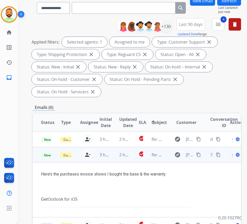
scroll to position [52, 0]
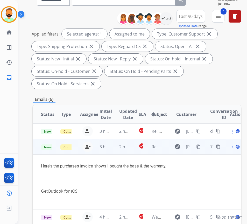
click at [199, 145] on mat-icon "content_copy" at bounding box center [198, 146] width 5 height 5
click at [235, 146] on span "Open" at bounding box center [237, 146] width 11 height 6
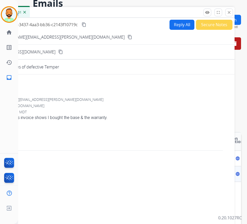
scroll to position [0, 0]
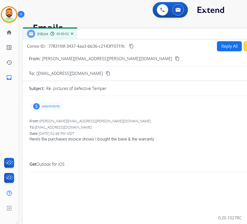
drag, startPoint x: 115, startPoint y: 35, endPoint x: 161, endPoint y: 33, distance: 45.6
click at [162, 33] on div "Inbox 00:00:02" at bounding box center [152, 33] width 259 height 11
click at [43, 103] on div "5 attachments" at bounding box center [46, 106] width 33 height 8
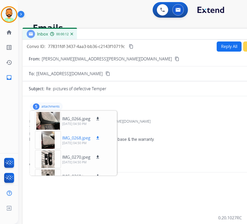
click at [97, 136] on mat-icon "download" at bounding box center [97, 137] width 5 height 5
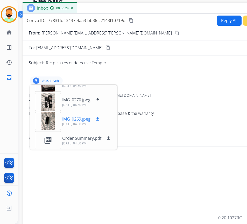
scroll to position [32, 0]
click at [96, 119] on mat-icon "download" at bounding box center [97, 118] width 5 height 5
click at [47, 80] on p "attachments" at bounding box center [50, 80] width 18 height 4
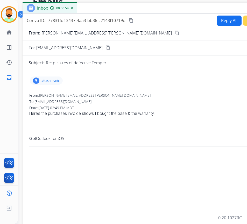
click at [217, 18] on button "Reply All" at bounding box center [229, 21] width 25 height 10
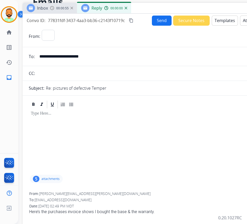
select select "**********"
click at [230, 19] on button "Templates" at bounding box center [225, 21] width 26 height 10
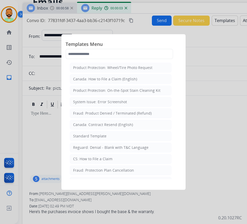
click at [194, 40] on div at bounding box center [123, 112] width 247 height 224
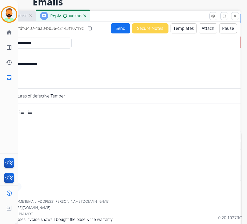
drag, startPoint x: 160, startPoint y: 6, endPoint x: 105, endPoint y: 17, distance: 56.3
click at [105, 17] on div "Inbox 00:01:00 Reply 00:00:05" at bounding box center [110, 16] width 259 height 11
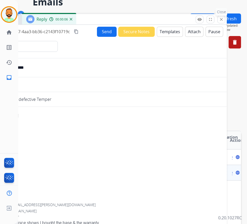
click at [220, 19] on mat-icon "close" at bounding box center [221, 19] width 5 height 5
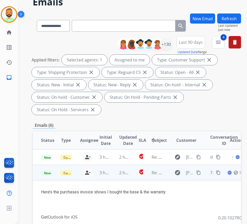
click at [199, 171] on mat-icon "content_copy" at bounding box center [198, 172] width 5 height 5
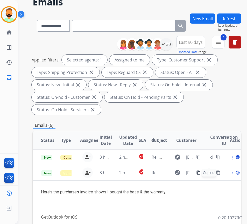
click at [209, 20] on button "New Email" at bounding box center [202, 18] width 25 height 10
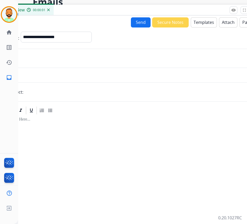
drag, startPoint x: 64, startPoint y: 13, endPoint x: 97, endPoint y: 12, distance: 32.4
click at [97, 12] on div "New 00:00:01" at bounding box center [131, 10] width 259 height 11
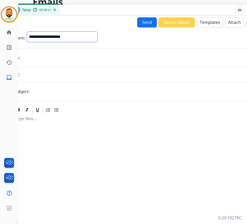
click at [89, 34] on select "**********" at bounding box center [62, 37] width 70 height 10
select select "**********"
click at [27, 32] on select "**********" at bounding box center [62, 37] width 70 height 10
paste input "**********"
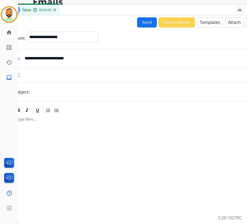
type input "**********"
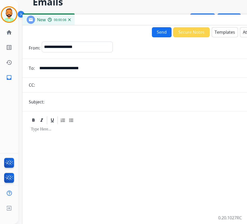
drag, startPoint x: 92, startPoint y: 11, endPoint x: 105, endPoint y: 21, distance: 16.6
click at [106, 21] on div "New 00:00:06" at bounding box center [152, 20] width 259 height 11
click at [83, 103] on input "text" at bounding box center [160, 102] width 229 height 10
type input "**********"
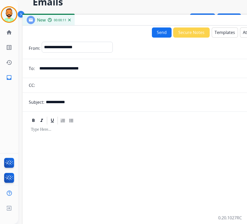
drag, startPoint x: 91, startPoint y: 138, endPoint x: 212, endPoint y: 30, distance: 162.7
click at [212, 30] on button "Templates" at bounding box center [225, 32] width 26 height 10
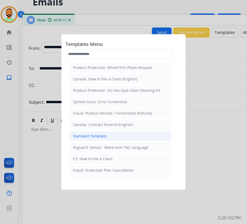
click at [104, 137] on div "Standard Template" at bounding box center [89, 135] width 33 height 5
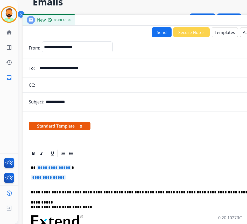
click at [94, 179] on p "**********" at bounding box center [152, 180] width 242 height 10
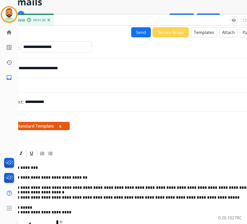
scroll to position [26, 22]
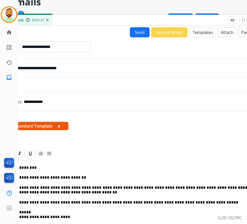
click at [228, 189] on p "**********" at bounding box center [128, 190] width 238 height 10
click at [137, 35] on button "Send" at bounding box center [140, 32] width 20 height 10
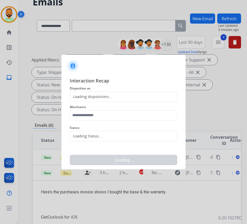
scroll to position [26, 1]
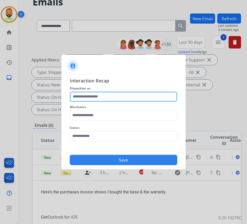
click at [88, 95] on input "text" at bounding box center [123, 96] width 107 height 10
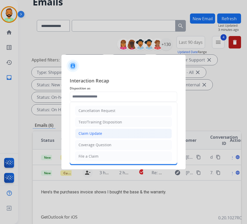
click at [99, 131] on div "Claim Update" at bounding box center [90, 133] width 24 height 5
type input "**********"
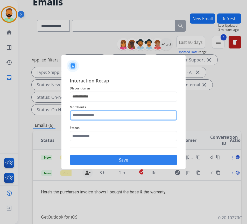
click at [98, 119] on input "text" at bounding box center [123, 115] width 107 height 10
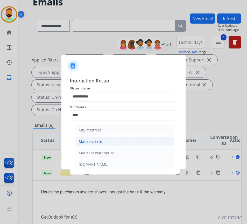
click at [103, 141] on li "Mattress firm" at bounding box center [124, 142] width 99 height 10
type input "**********"
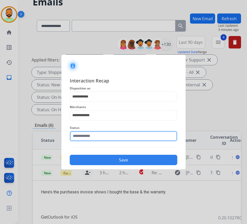
click at [104, 135] on input "text" at bounding box center [123, 136] width 107 height 10
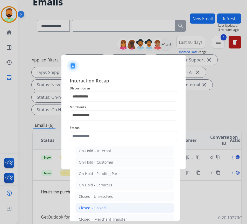
click at [104, 209] on div "Closed – Solved" at bounding box center [92, 207] width 27 height 5
type input "**********"
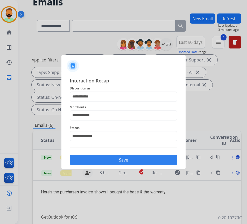
click at [125, 161] on button "Save" at bounding box center [123, 160] width 107 height 10
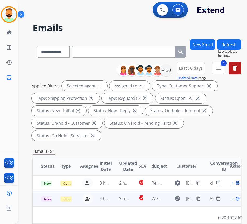
scroll to position [78, 0]
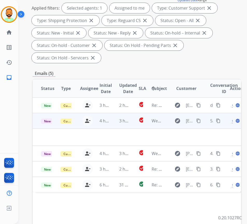
click at [115, 119] on td "3 hours ago" at bounding box center [120, 121] width 19 height 16
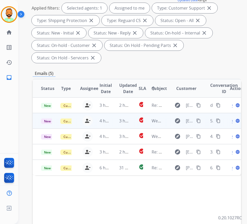
click at [114, 120] on td "3 hours ago" at bounding box center [120, 121] width 19 height 16
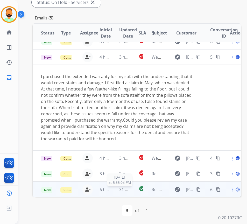
scroll to position [0, 0]
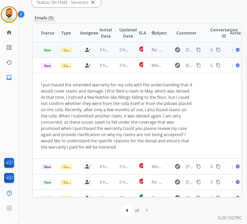
click at [114, 50] on td "2 hours ago" at bounding box center [120, 50] width 19 height 16
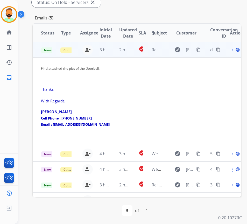
click at [115, 49] on td "2 hours ago" at bounding box center [120, 50] width 19 height 16
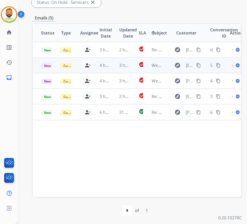
click at [112, 63] on td "3 hours ago" at bounding box center [120, 66] width 19 height 16
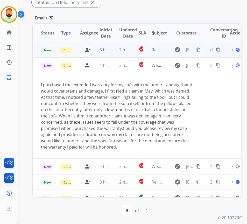
click at [112, 48] on td "2 hours ago" at bounding box center [120, 50] width 19 height 16
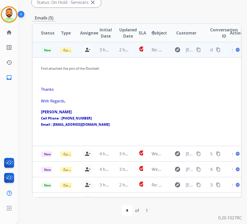
click at [234, 50] on span "Open" at bounding box center [237, 50] width 11 height 6
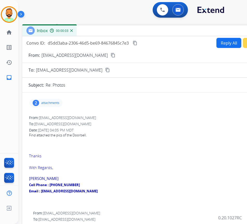
drag, startPoint x: 92, startPoint y: 35, endPoint x: 133, endPoint y: 32, distance: 40.8
click at [137, 30] on div "Inbox 00:00:03" at bounding box center [151, 30] width 259 height 11
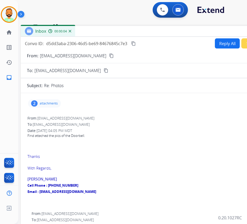
click at [48, 106] on div "2 attachments" at bounding box center [44, 103] width 33 height 8
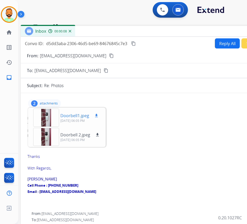
click at [95, 115] on mat-icon "download" at bounding box center [96, 115] width 5 height 5
click at [97, 134] on mat-icon "download" at bounding box center [97, 134] width 5 height 5
click at [45, 103] on p "attachments" at bounding box center [49, 103] width 18 height 4
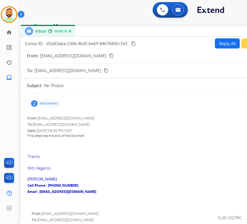
click at [109, 55] on mat-icon "content_copy" at bounding box center [111, 55] width 5 height 5
click at [49, 99] on div "2 attachments" at bounding box center [44, 103] width 33 height 8
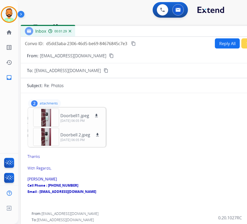
click at [227, 44] on button "Reply All" at bounding box center [227, 43] width 25 height 10
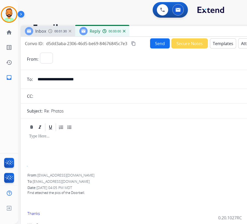
select select "**********"
click at [77, 141] on div at bounding box center [150, 143] width 247 height 23
click at [222, 42] on button "Templates" at bounding box center [223, 43] width 26 height 10
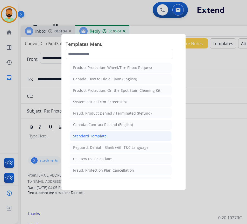
click at [107, 135] on li "Standard Template" at bounding box center [121, 136] width 102 height 10
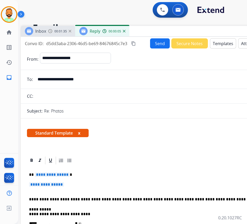
click at [121, 185] on p "**********" at bounding box center [150, 187] width 242 height 10
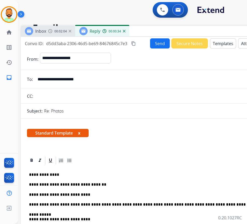
click at [154, 48] on button "Send" at bounding box center [160, 43] width 20 height 10
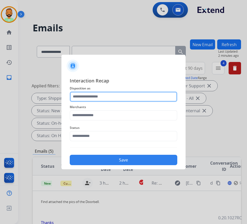
click at [108, 94] on input "text" at bounding box center [123, 96] width 107 height 10
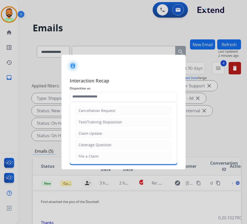
click at [105, 134] on li "Claim Update" at bounding box center [123, 133] width 97 height 10
type input "**********"
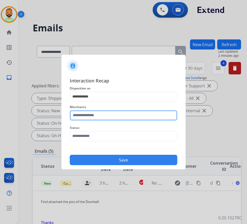
click at [104, 113] on input "text" at bounding box center [123, 115] width 107 height 10
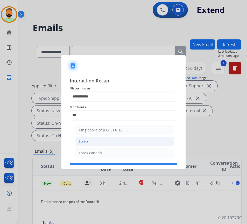
click at [103, 137] on li "Lorex" at bounding box center [124, 142] width 99 height 10
type input "*****"
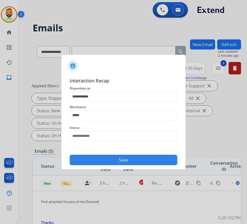
click at [103, 130] on span "Status" at bounding box center [123, 128] width 107 height 6
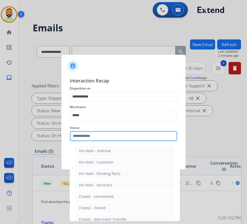
click at [103, 134] on input "text" at bounding box center [123, 136] width 107 height 10
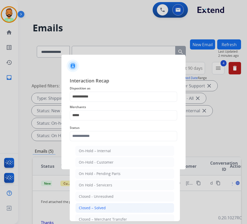
click at [118, 203] on li "Closed – Solved" at bounding box center [124, 208] width 99 height 10
type input "**********"
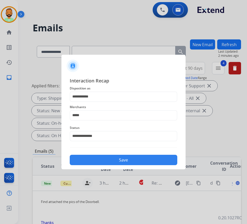
click at [130, 153] on div "Save" at bounding box center [123, 158] width 107 height 13
click at [130, 158] on button "Save" at bounding box center [123, 160] width 107 height 10
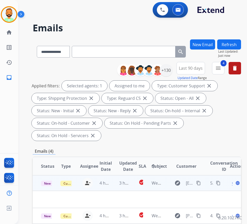
click at [116, 182] on td "3 hours ago" at bounding box center [120, 183] width 19 height 16
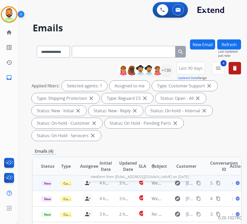
scroll to position [52, 0]
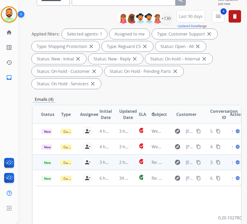
click at [115, 167] on td "2 hours ago" at bounding box center [120, 162] width 19 height 16
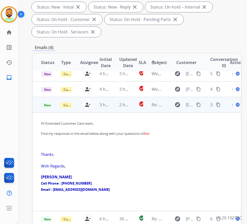
scroll to position [0, 0]
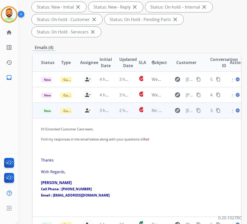
click at [114, 112] on td "2 hours ago" at bounding box center [120, 111] width 19 height 16
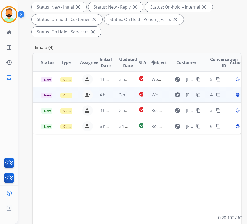
click at [112, 96] on td "3 hours ago" at bounding box center [120, 95] width 19 height 16
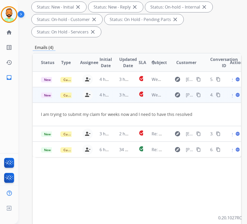
click at [201, 94] on mat-icon "content_copy" at bounding box center [198, 94] width 5 height 5
click at [234, 96] on span "Open" at bounding box center [237, 95] width 11 height 6
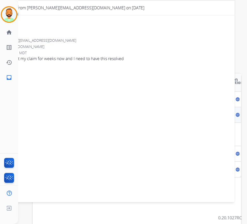
scroll to position [26, 0]
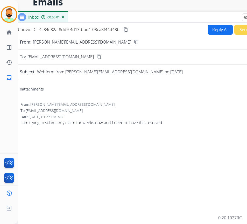
drag, startPoint x: 96, startPoint y: 9, endPoint x: 134, endPoint y: 15, distance: 38.8
click at [134, 15] on div "Inbox 00:00:01" at bounding box center [143, 17] width 259 height 11
click at [213, 30] on button "Reply All" at bounding box center [220, 30] width 25 height 10
select select "**********"
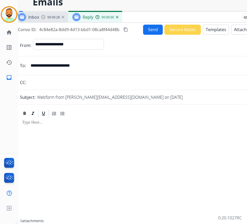
click at [213, 27] on button "Templates" at bounding box center [216, 30] width 26 height 10
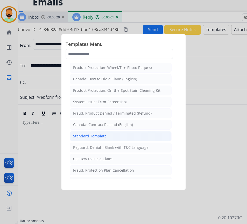
click at [124, 135] on li "Standard Template" at bounding box center [121, 136] width 102 height 10
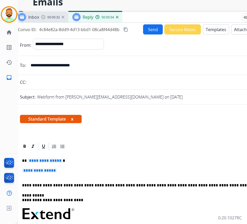
click at [134, 158] on div "**********" at bounding box center [143, 227] width 247 height 153
click at [137, 168] on p "**********" at bounding box center [143, 173] width 242 height 10
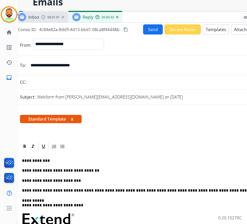
click at [145, 26] on button "Send" at bounding box center [153, 29] width 20 height 10
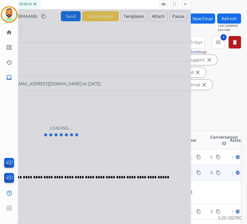
drag, startPoint x: 196, startPoint y: 18, endPoint x: 114, endPoint y: 4, distance: 83.2
click at [114, 4] on div "Inbox 00:01:10 Reply 00:00:42" at bounding box center [61, 4] width 259 height 11
click at [184, 7] on button "close Close" at bounding box center [185, 4] width 8 height 8
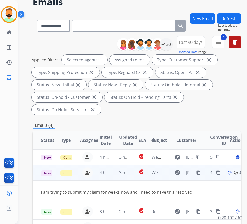
click at [198, 175] on button "content_copy" at bounding box center [198, 172] width 6 height 6
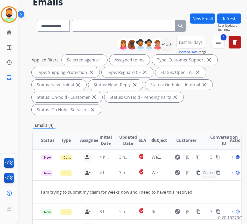
click at [202, 14] on button "New Email" at bounding box center [202, 18] width 25 height 10
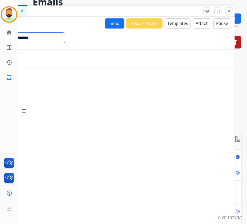
click at [32, 36] on select "**********" at bounding box center [30, 38] width 70 height 10
select select "**********"
click at [0, 33] on select "**********" at bounding box center [30, 38] width 70 height 10
paste input "**********"
type input "**********"
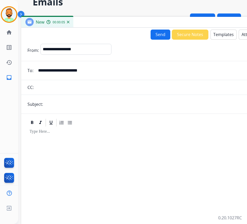
drag, startPoint x: 118, startPoint y: 12, endPoint x: 163, endPoint y: 24, distance: 46.1
click at [163, 24] on div "New 00:00:05" at bounding box center [150, 22] width 259 height 11
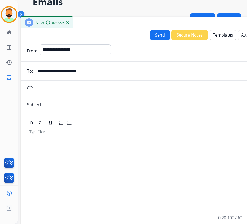
click at [115, 102] on input "text" at bounding box center [158, 104] width 229 height 10
type input "**********"
click at [125, 153] on div at bounding box center [150, 197] width 247 height 139
click at [220, 34] on button "Templates" at bounding box center [223, 35] width 26 height 10
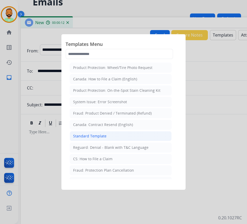
click at [100, 136] on div "Standard Template" at bounding box center [89, 135] width 33 height 5
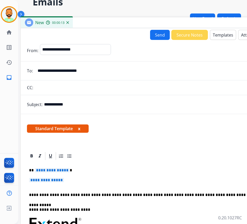
click at [105, 169] on p "**********" at bounding box center [148, 170] width 238 height 5
click at [41, 168] on p "**********" at bounding box center [148, 170] width 238 height 5
click at [118, 178] on p "**********" at bounding box center [150, 183] width 242 height 10
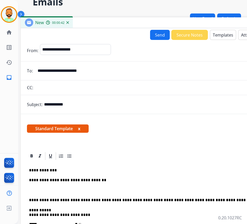
click at [81, 188] on p at bounding box center [150, 190] width 242 height 5
click at [54, 189] on p at bounding box center [150, 190] width 242 height 5
click at [164, 34] on button "Send" at bounding box center [160, 35] width 20 height 10
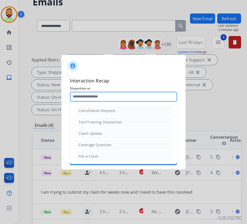
click at [147, 98] on input "text" at bounding box center [123, 96] width 107 height 10
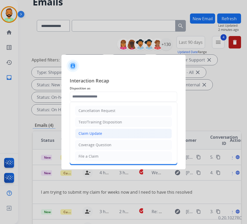
click at [87, 131] on div "Claim Update" at bounding box center [90, 133] width 24 height 5
type input "**********"
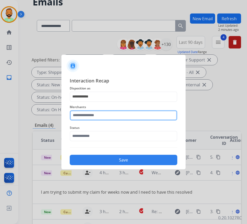
click at [89, 113] on input "text" at bounding box center [123, 115] width 107 height 10
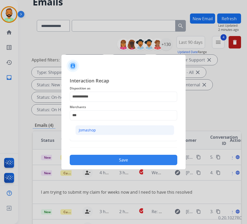
click at [90, 128] on div "Jomashop" at bounding box center [87, 129] width 17 height 5
type input "********"
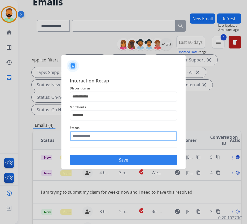
click at [95, 133] on input "text" at bounding box center [123, 136] width 107 height 10
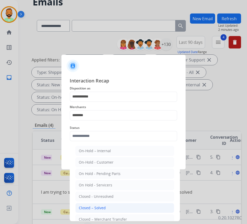
click at [102, 208] on div "Closed – Solved" at bounding box center [92, 207] width 27 height 5
type input "**********"
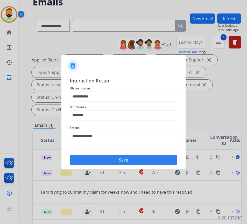
click at [109, 161] on button "Save" at bounding box center [123, 160] width 107 height 10
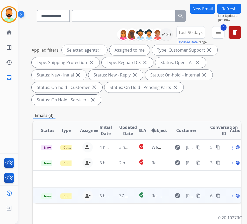
scroll to position [52, 0]
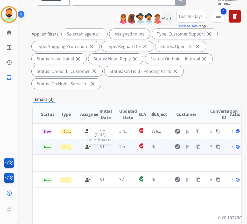
click at [111, 148] on span "3 hours ago" at bounding box center [110, 147] width 23 height 6
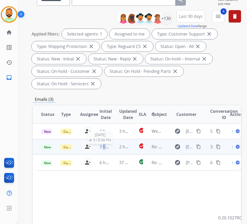
click at [111, 148] on span "3 hours ago" at bounding box center [110, 147] width 23 height 6
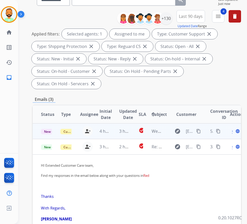
click at [116, 130] on td "3 hours ago" at bounding box center [120, 131] width 19 height 16
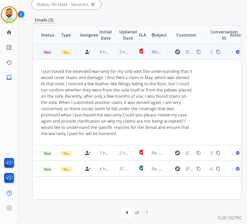
scroll to position [133, 0]
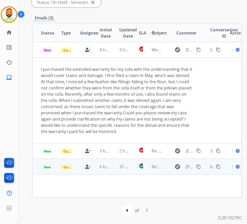
click at [118, 167] on td "37 minutes ago" at bounding box center [120, 167] width 19 height 16
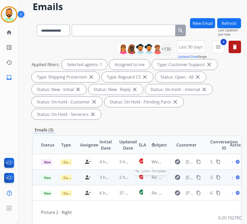
scroll to position [26, 0]
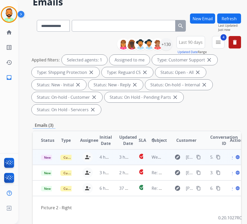
click at [116, 157] on td "3 hours ago" at bounding box center [120, 157] width 19 height 16
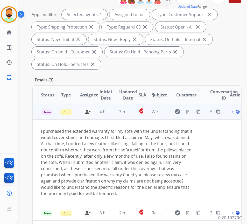
scroll to position [78, 0]
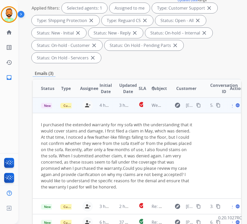
click at [199, 105] on mat-icon "content_copy" at bounding box center [198, 105] width 5 height 5
click at [201, 106] on mat-icon "content_copy" at bounding box center [198, 105] width 5 height 5
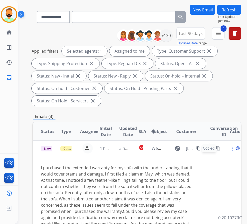
scroll to position [0, 0]
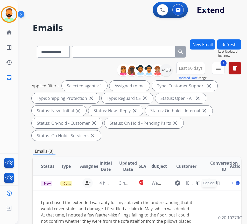
click at [201, 40] on button "New Email" at bounding box center [202, 44] width 25 height 10
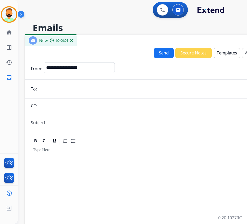
drag, startPoint x: 56, startPoint y: 33, endPoint x: 105, endPoint y: 37, distance: 49.3
click at [105, 37] on div "New 00:00:01" at bounding box center [154, 40] width 259 height 11
click at [92, 65] on select "**********" at bounding box center [79, 67] width 70 height 10
select select "**********"
click at [44, 62] on select "**********" at bounding box center [79, 67] width 70 height 10
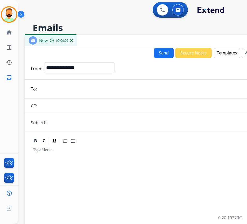
paste input "**********"
type input "**********"
click at [75, 128] on form "**********" at bounding box center [154, 172] width 259 height 229
click at [76, 121] on input "text" at bounding box center [162, 122] width 229 height 10
type input "**********"
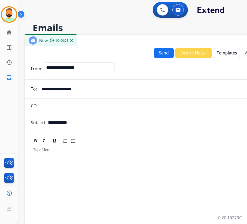
click at [96, 164] on div at bounding box center [154, 215] width 247 height 139
click at [223, 54] on button "Templates" at bounding box center [227, 53] width 26 height 10
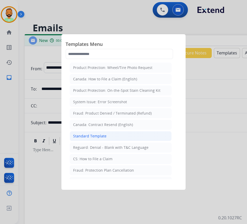
click at [117, 138] on li "Standard Template" at bounding box center [121, 136] width 102 height 10
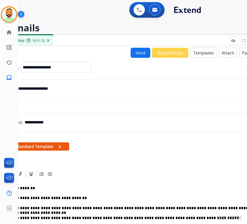
scroll to position [0, 17]
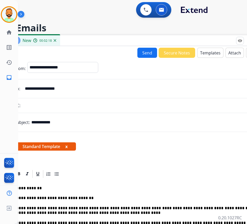
click at [140, 59] on form "**********" at bounding box center [137, 200] width 259 height 284
click at [141, 53] on button "Send" at bounding box center [147, 53] width 20 height 10
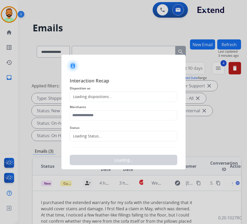
scroll to position [0, 1]
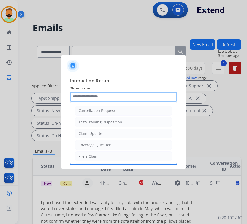
click at [118, 97] on input "text" at bounding box center [123, 96] width 107 height 10
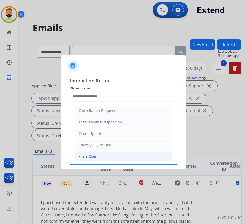
click at [115, 155] on li "File a Claim" at bounding box center [123, 156] width 97 height 10
type input "**********"
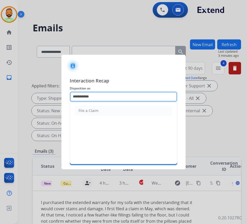
drag, startPoint x: 107, startPoint y: 96, endPoint x: -16, endPoint y: 95, distance: 123.3
click at [0, 95] on html "**********" at bounding box center [123, 112] width 247 height 224
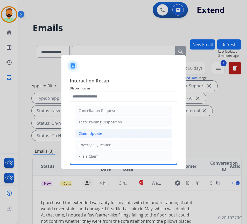
click at [88, 131] on div "Claim Update" at bounding box center [90, 133] width 24 height 5
type input "**********"
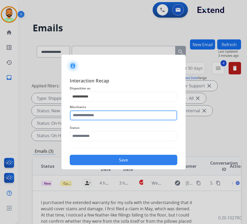
click at [97, 110] on input "text" at bounding box center [123, 115] width 107 height 10
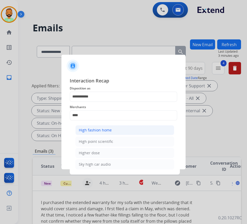
click at [101, 127] on li "High fashion home" at bounding box center [124, 130] width 99 height 10
type input "**********"
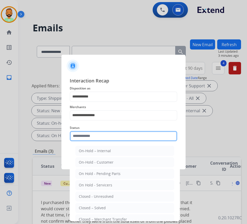
click at [105, 137] on input "text" at bounding box center [123, 136] width 107 height 10
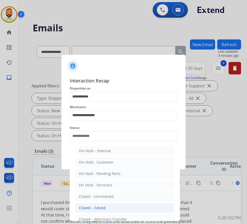
click at [101, 208] on div "Closed – Solved" at bounding box center [92, 207] width 27 height 5
type input "**********"
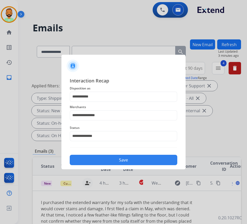
click at [107, 159] on button "Save" at bounding box center [123, 160] width 107 height 10
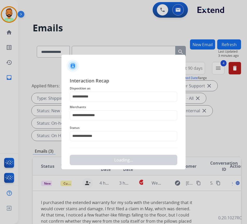
scroll to position [0, 0]
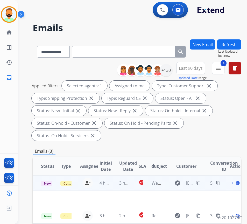
click at [234, 183] on span "Open" at bounding box center [237, 183] width 11 height 6
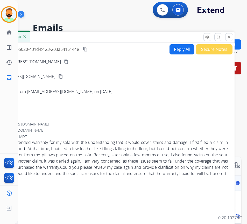
click at [202, 49] on button "Secure Notes" at bounding box center [214, 49] width 37 height 10
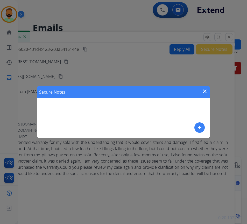
click at [201, 127] on mat-icon "add" at bounding box center [199, 127] width 6 height 6
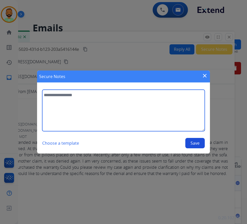
click at [167, 127] on textarea at bounding box center [123, 110] width 162 height 41
type textarea "*"
type textarea "**********"
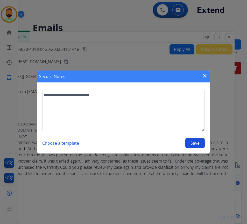
click at [196, 142] on button "Save" at bounding box center [194, 143] width 19 height 10
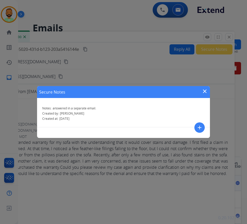
click at [203, 86] on div "Secure Notes close Notes: answered in a separate email. Created by: Todd Create…" at bounding box center [123, 112] width 247 height 224
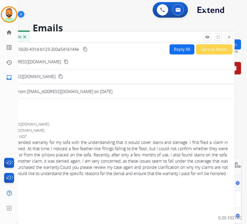
click at [204, 92] on div "Webform from Jce888314@gmail.com on 09/17/2025" at bounding box center [113, 91] width 229 height 6
click at [226, 38] on button "close Close" at bounding box center [229, 37] width 8 height 8
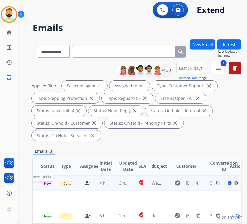
click at [48, 185] on span "New - Initial" at bounding box center [53, 183] width 24 height 5
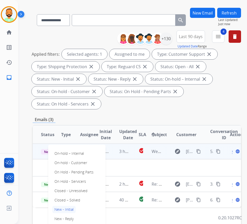
scroll to position [52, 0]
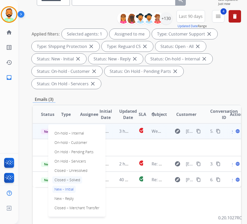
click at [76, 180] on p "Closed – Solved" at bounding box center [67, 179] width 30 height 7
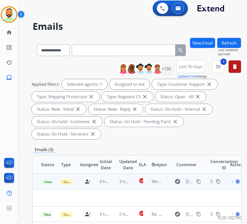
scroll to position [0, 0]
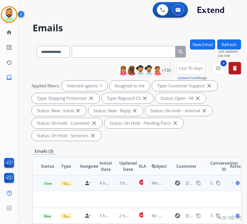
click at [232, 44] on button "Refresh" at bounding box center [229, 44] width 24 height 10
click at [112, 182] on td "2 hours ago" at bounding box center [120, 183] width 19 height 16
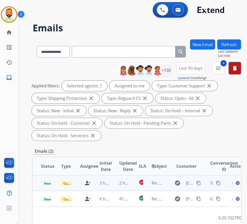
click at [114, 183] on td "2 hours ago" at bounding box center [120, 183] width 19 height 16
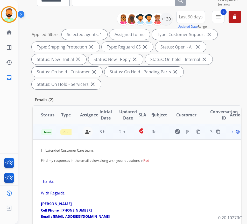
scroll to position [52, 0]
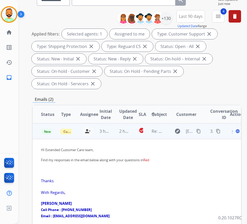
click at [235, 132] on div "Open language" at bounding box center [235, 131] width 11 height 6
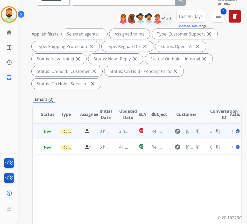
click at [235, 132] on div "Open language" at bounding box center [235, 131] width 11 height 6
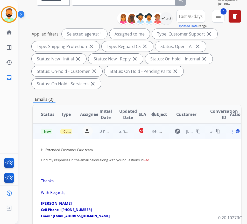
click at [235, 132] on div "Open language" at bounding box center [235, 131] width 11 height 6
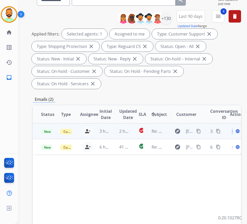
click at [235, 132] on span "Open" at bounding box center [237, 131] width 11 height 6
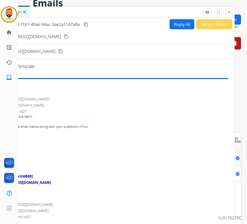
scroll to position [0, 0]
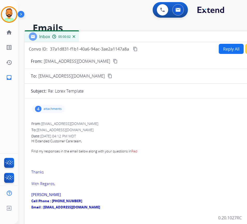
drag, startPoint x: 110, startPoint y: 37, endPoint x: 160, endPoint y: 36, distance: 49.7
click at [160, 36] on div "Inbox 00:00:02" at bounding box center [154, 36] width 259 height 11
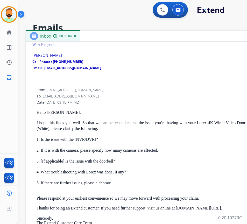
scroll to position [130, 0]
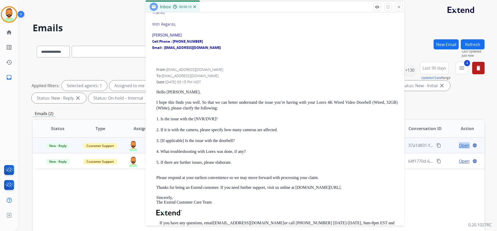
drag, startPoint x: 364, startPoint y: 38, endPoint x: 239, endPoint y: 12, distance: 127.8
click at [233, 9] on div "Inbox 00:00:10" at bounding box center [275, 7] width 259 height 11
click at [92, 201] on div "Status Type Assignee Initial Date Updated Date SLA arrow_upward Subject Custome…" at bounding box center [259, 206] width 452 height 174
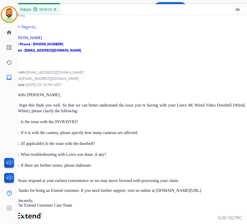
drag, startPoint x: 94, startPoint y: 6, endPoint x: 204, endPoint y: 9, distance: 110.6
click at [204, 9] on div "Inbox 00:00:53" at bounding box center [135, 9] width 259 height 11
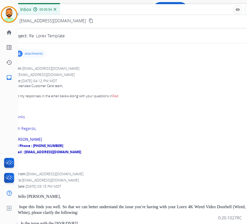
scroll to position [0, 0]
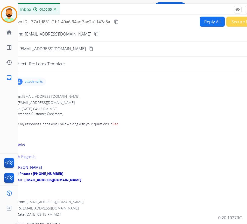
click at [93, 31] on button "content_copy" at bounding box center [96, 34] width 6 height 6
click at [208, 24] on button "Reply All" at bounding box center [212, 22] width 25 height 10
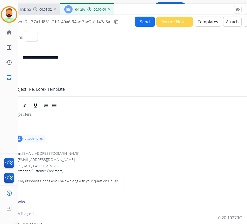
select select "**********"
click at [150, 121] on div at bounding box center [135, 121] width 247 height 23
click at [203, 18] on button "Templates" at bounding box center [208, 22] width 26 height 10
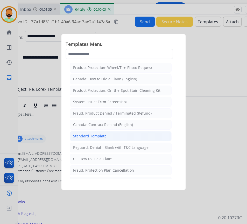
click at [112, 134] on li "Standard Template" at bounding box center [121, 136] width 102 height 10
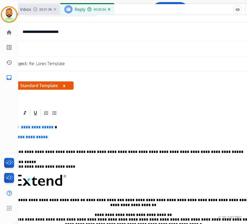
scroll to position [26, 0]
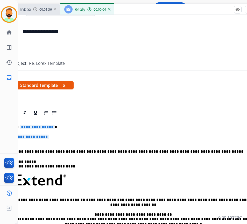
click at [108, 122] on div "**********" at bounding box center [135, 192] width 247 height 150
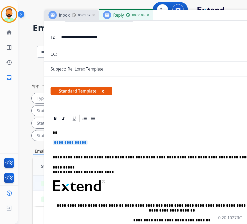
drag, startPoint x: 143, startPoint y: 13, endPoint x: 181, endPoint y: 18, distance: 39.0
click at [181, 18] on div "Inbox 00:01:39 Reply 00:00:08" at bounding box center [173, 15] width 259 height 11
click at [80, 132] on p "**" at bounding box center [172, 132] width 238 height 5
click at [117, 144] on p "**********" at bounding box center [174, 145] width 242 height 10
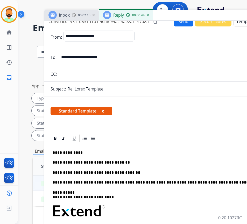
scroll to position [0, 0]
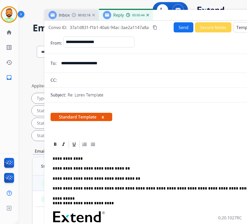
click at [185, 25] on button "Send" at bounding box center [184, 27] width 20 height 10
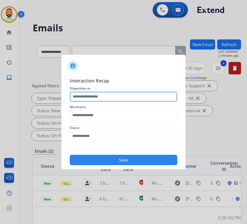
click at [126, 92] on input "text" at bounding box center [123, 96] width 107 height 10
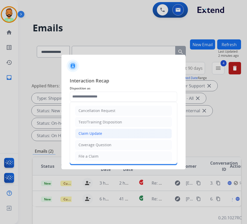
click at [124, 132] on li "Claim Update" at bounding box center [123, 133] width 97 height 10
type input "**********"
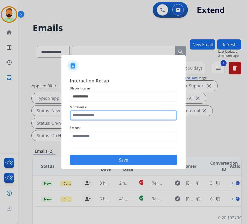
click at [118, 111] on input "text" at bounding box center [123, 115] width 107 height 10
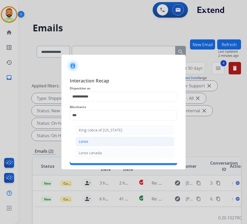
click at [113, 142] on li "Lorex" at bounding box center [124, 142] width 99 height 10
type input "*****"
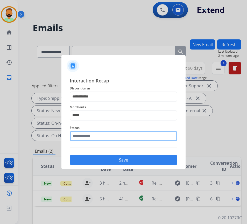
click at [111, 133] on input "text" at bounding box center [123, 136] width 107 height 10
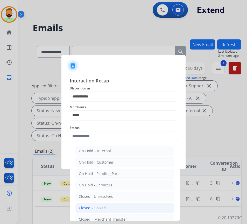
click at [110, 210] on li "Closed – Solved" at bounding box center [124, 208] width 99 height 10
type input "**********"
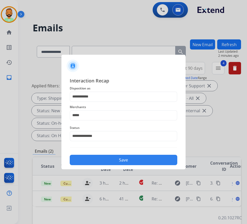
click at [129, 159] on button "Save" at bounding box center [123, 160] width 107 height 10
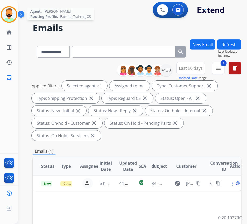
click at [13, 12] on img at bounding box center [9, 14] width 15 height 15
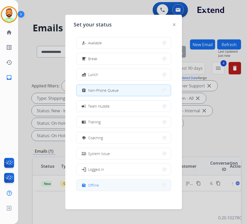
click at [103, 185] on button "work_off Offline" at bounding box center [123, 184] width 94 height 11
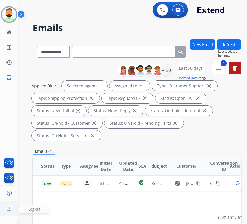
click at [29, 208] on span "Log out" at bounding box center [34, 208] width 12 height 5
